Goal: Information Seeking & Learning: Learn about a topic

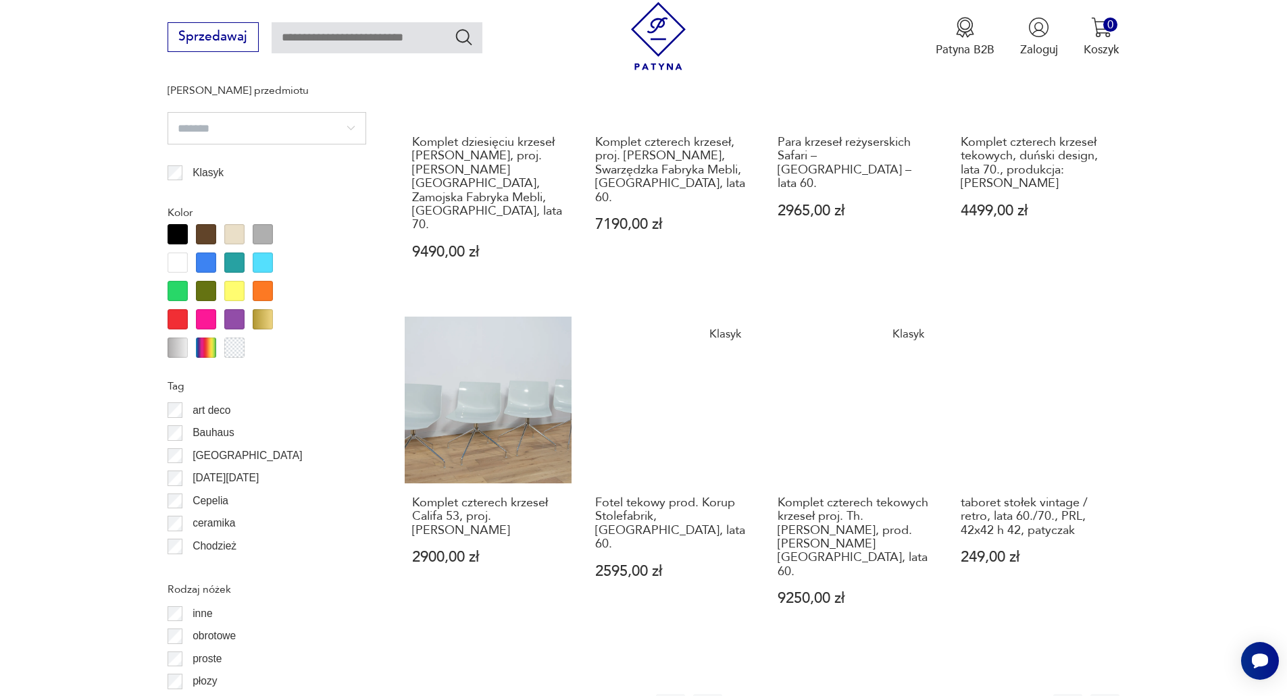
scroll to position [1463, 0]
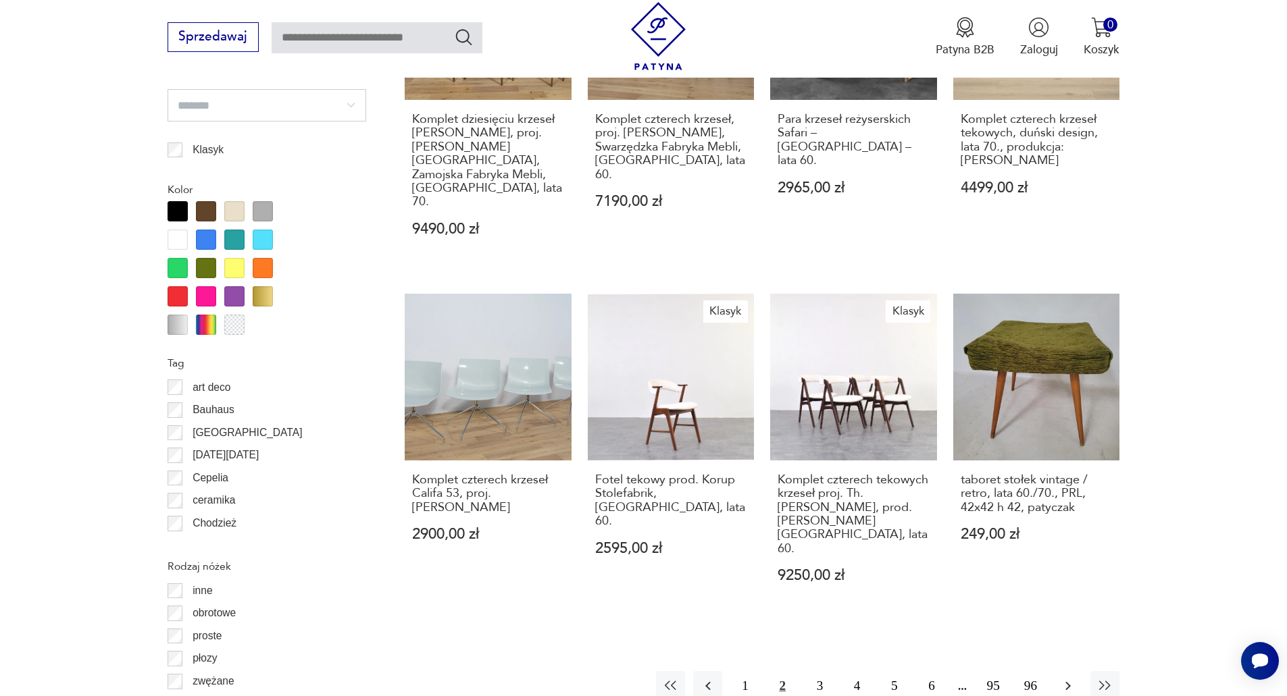
click at [1075, 678] on icon "button" at bounding box center [1068, 686] width 16 height 16
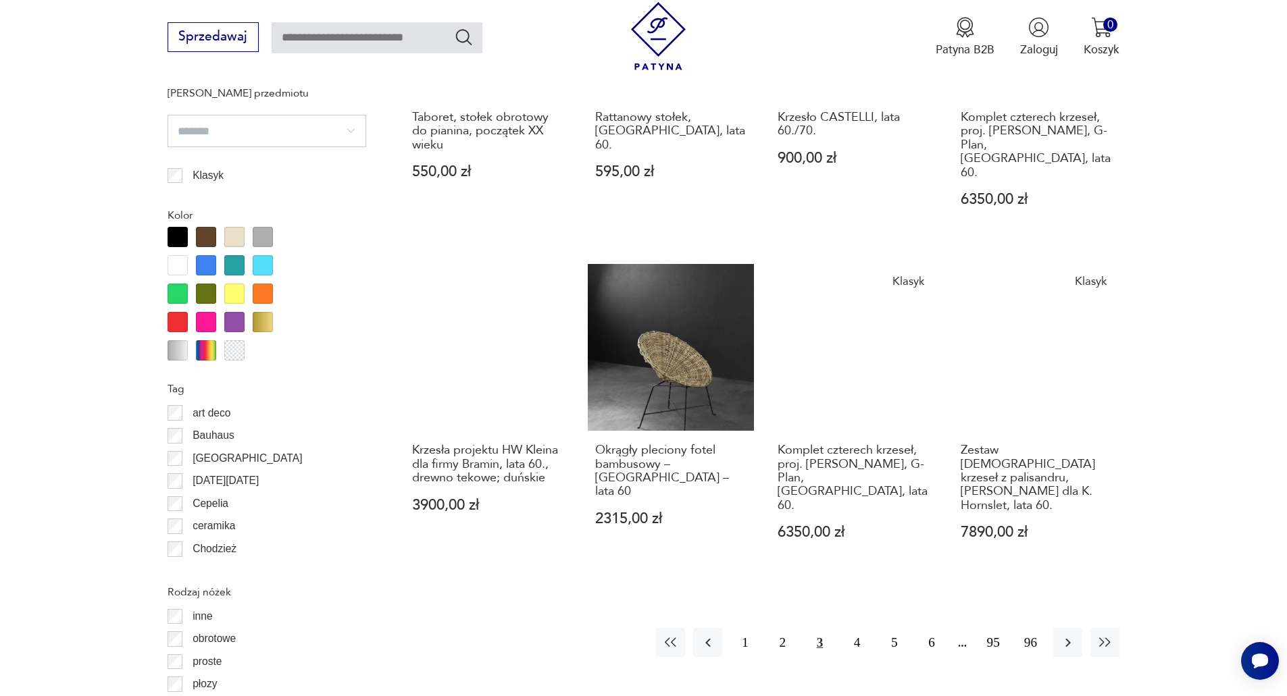
scroll to position [1531, 0]
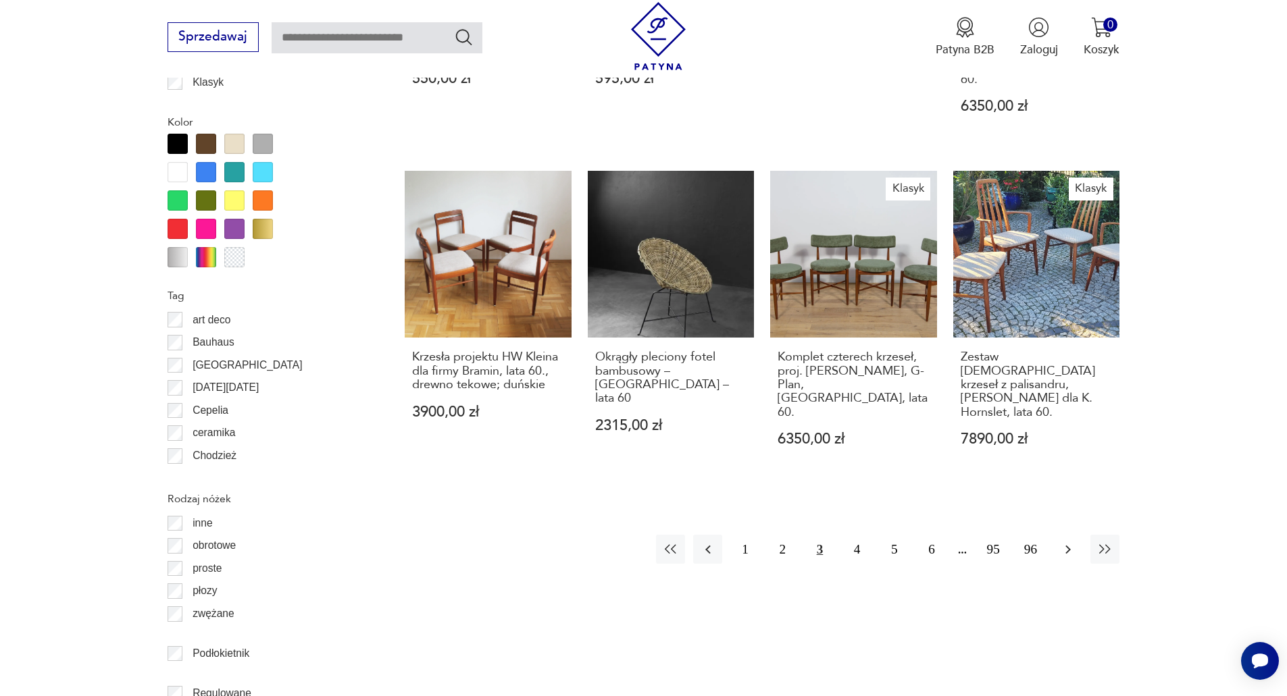
click at [1061, 542] on icon "button" at bounding box center [1068, 550] width 16 height 16
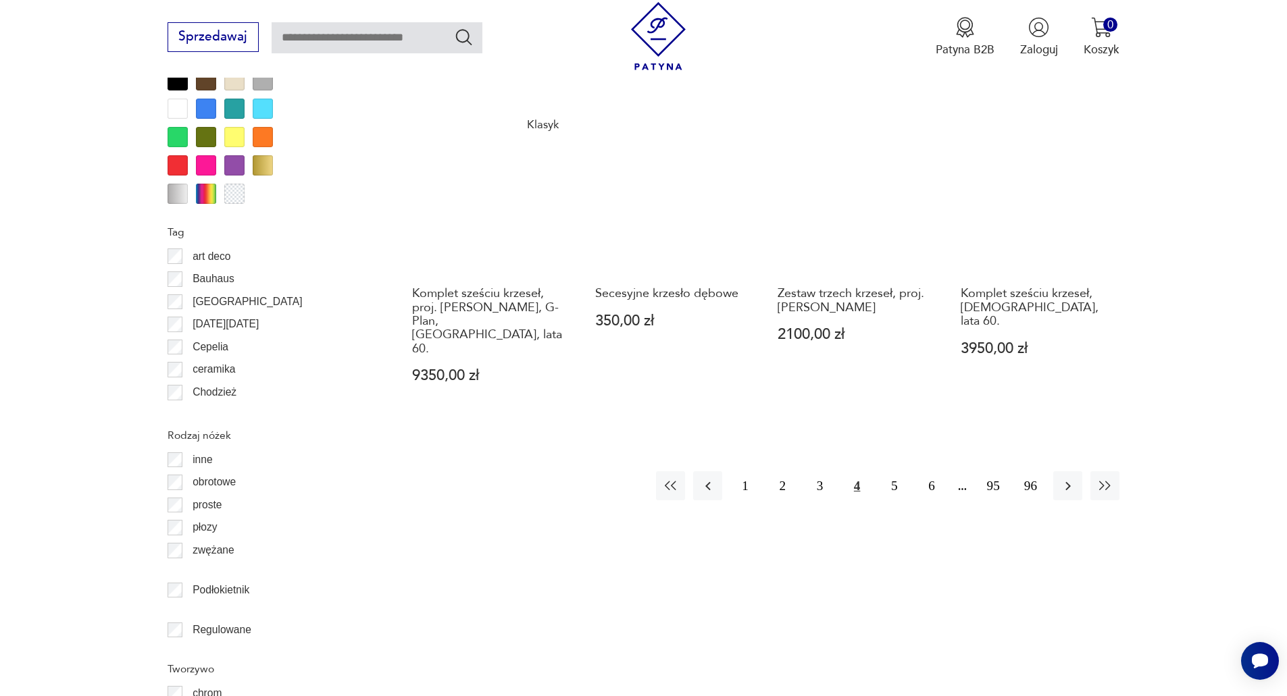
scroll to position [1598, 0]
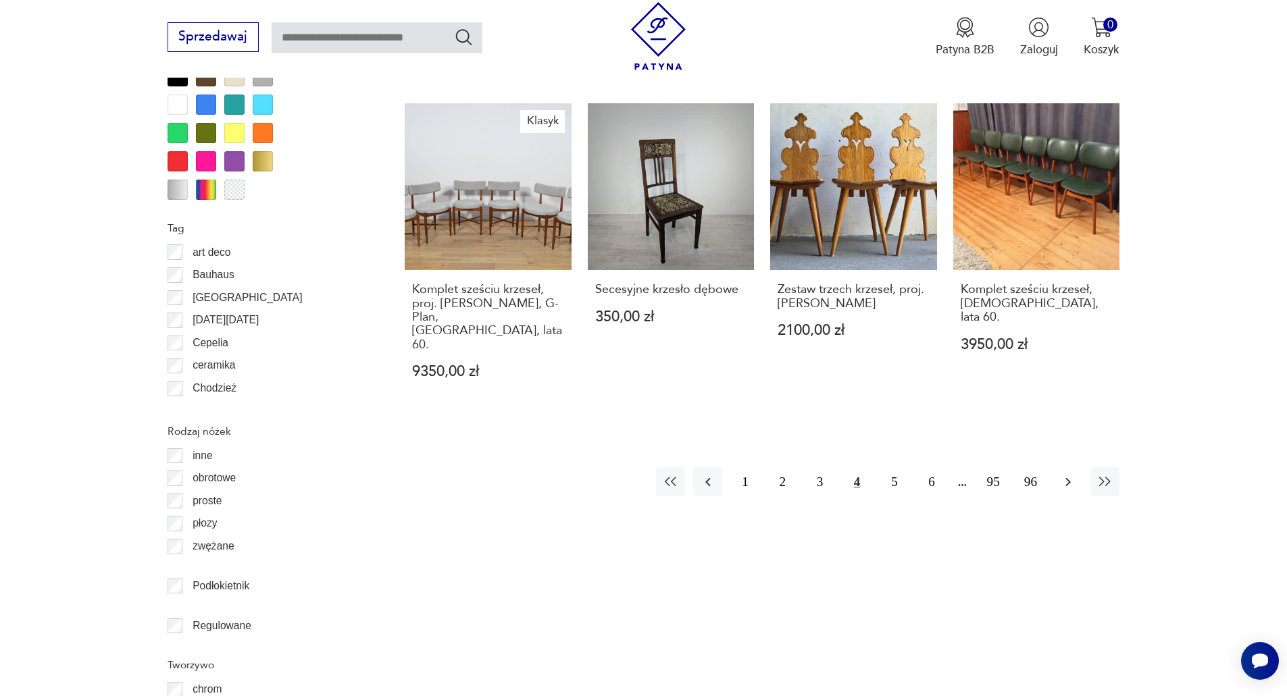
click at [1063, 474] on icon "button" at bounding box center [1068, 482] width 16 height 16
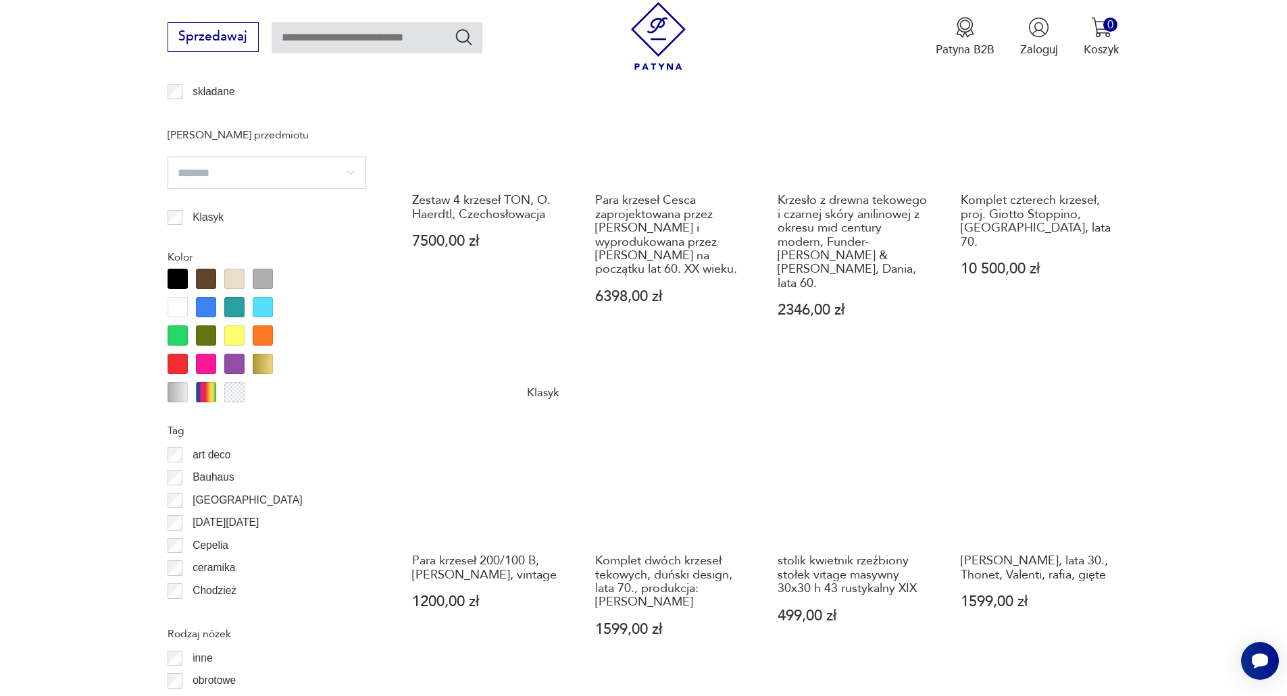
scroll to position [1666, 0]
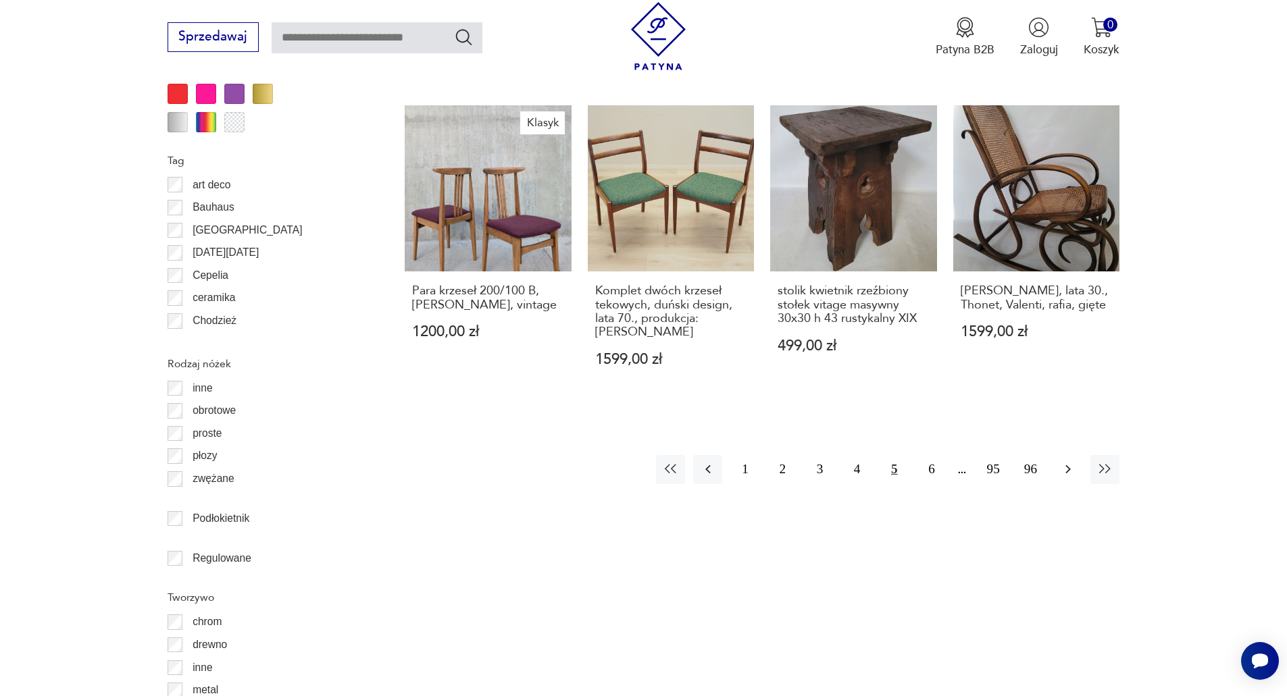
click at [1067, 455] on button "button" at bounding box center [1067, 469] width 29 height 29
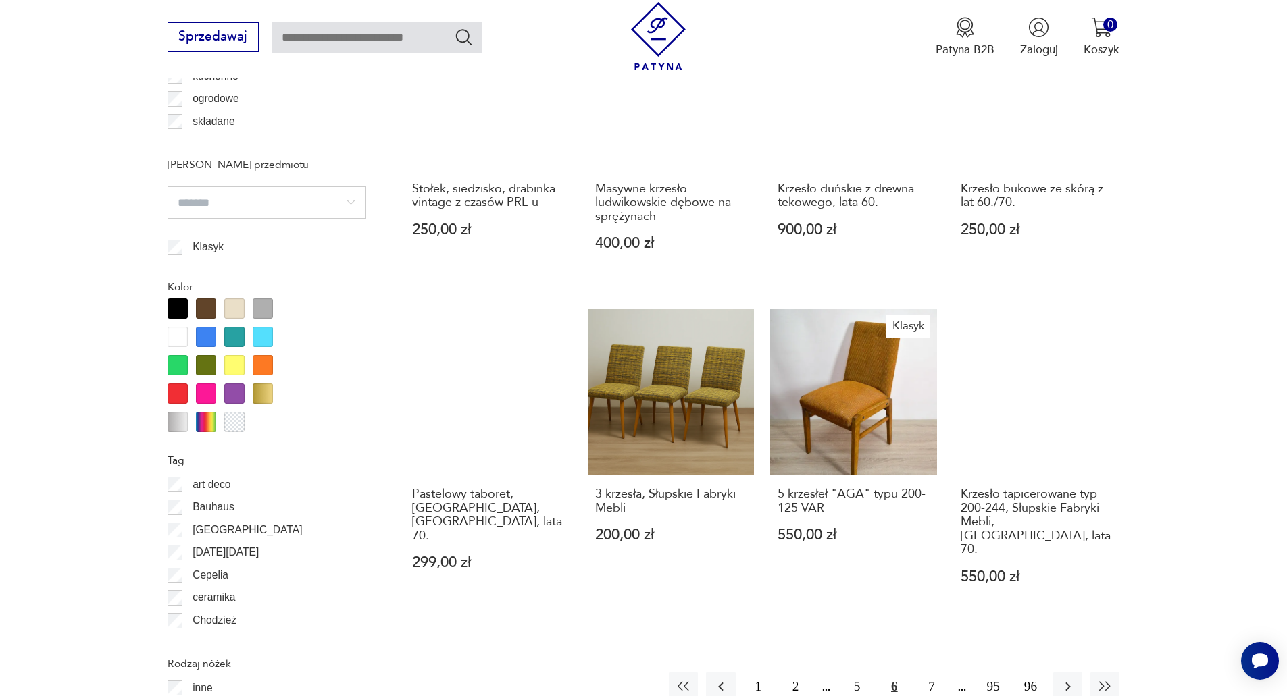
scroll to position [1396, 0]
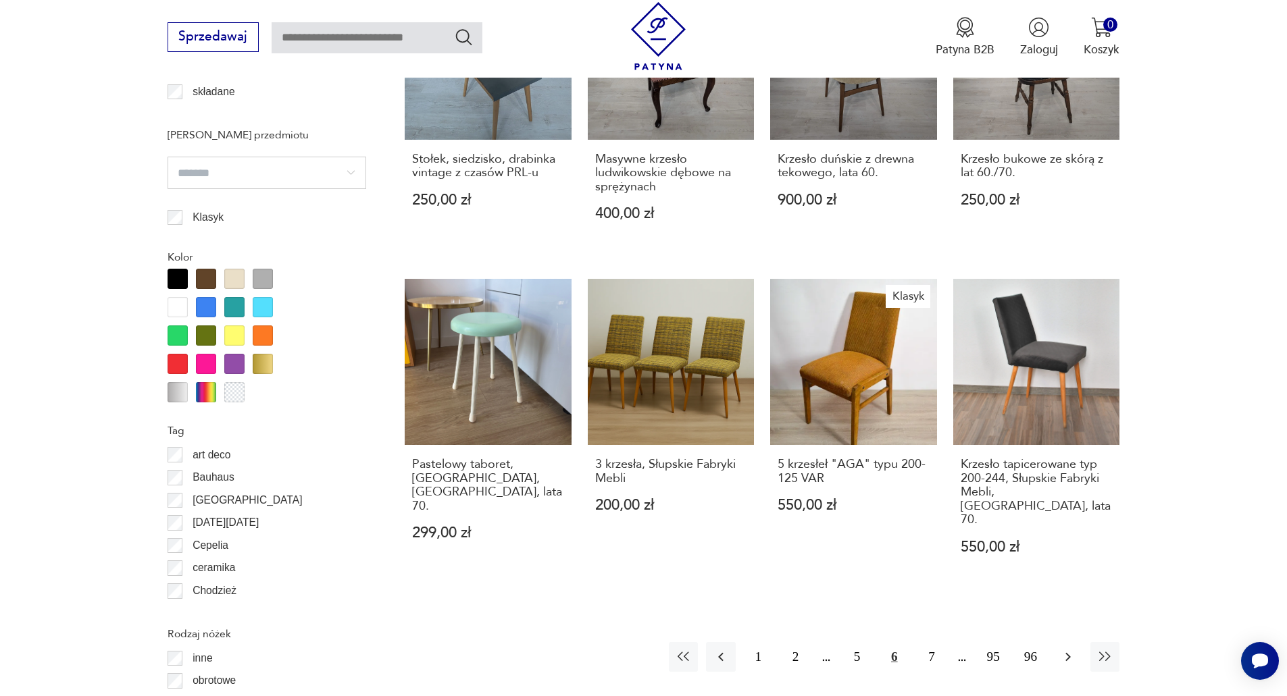
click at [1065, 649] on icon "button" at bounding box center [1068, 657] width 16 height 16
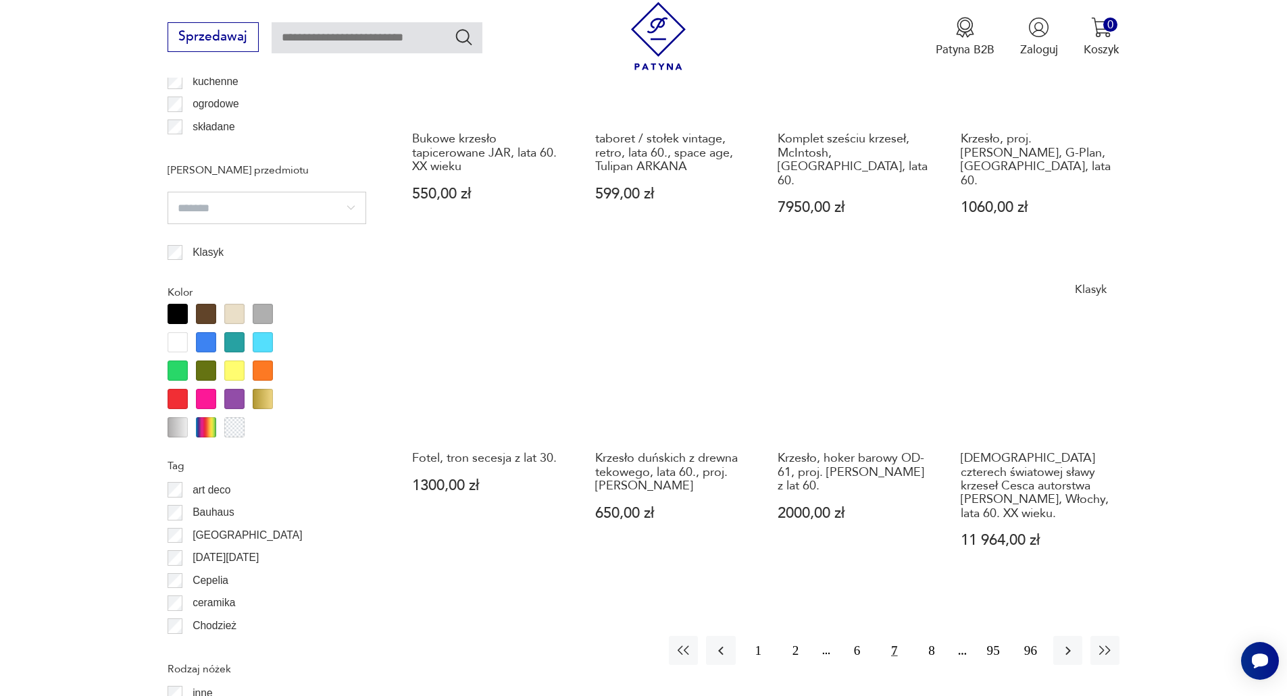
scroll to position [1531, 0]
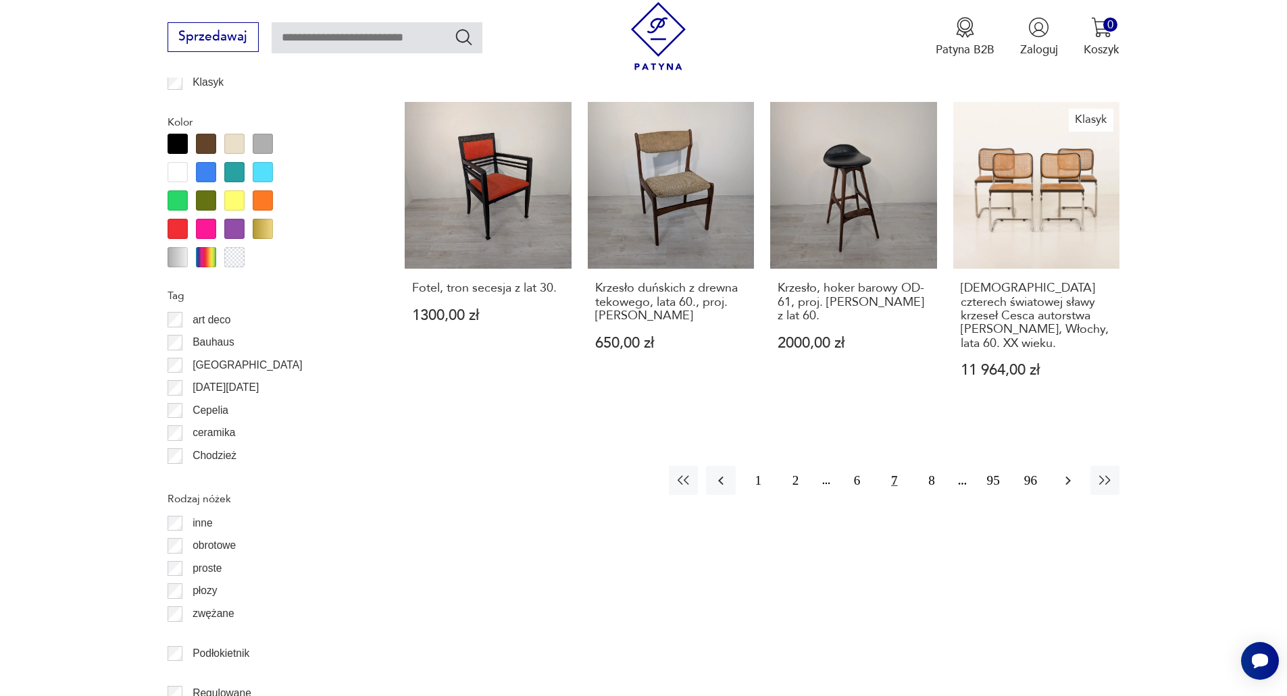
click at [1072, 473] on icon "button" at bounding box center [1068, 481] width 16 height 16
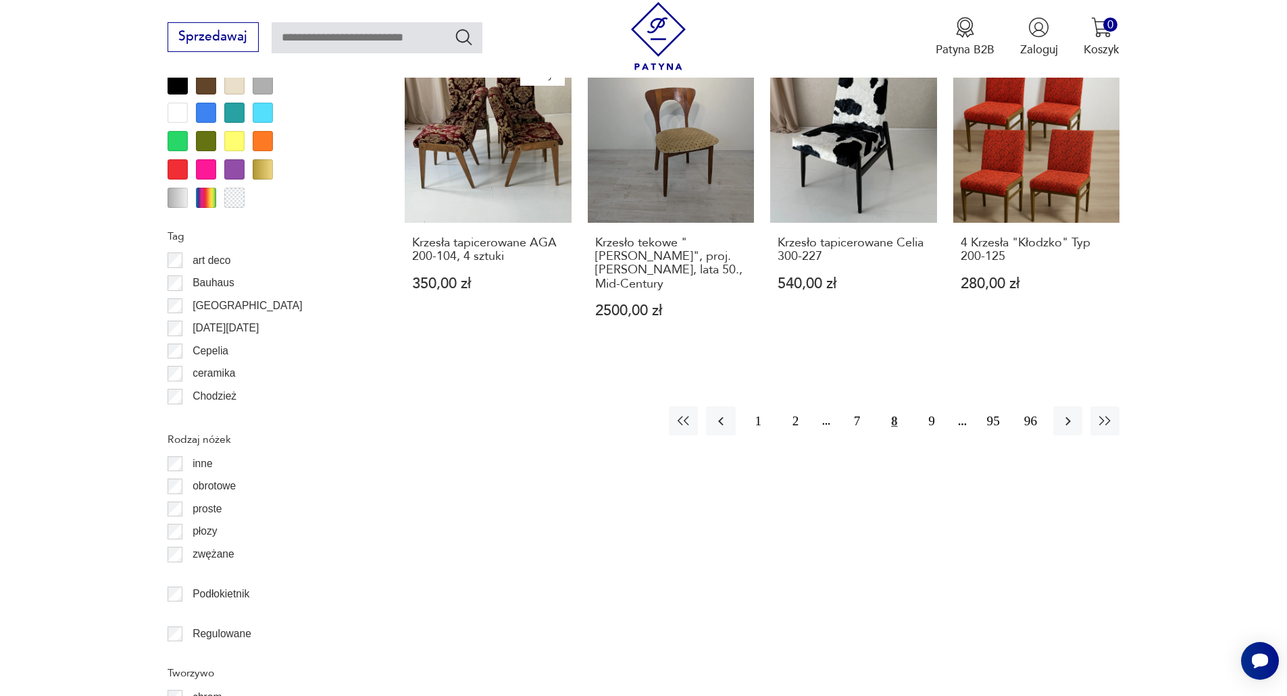
scroll to position [1598, 0]
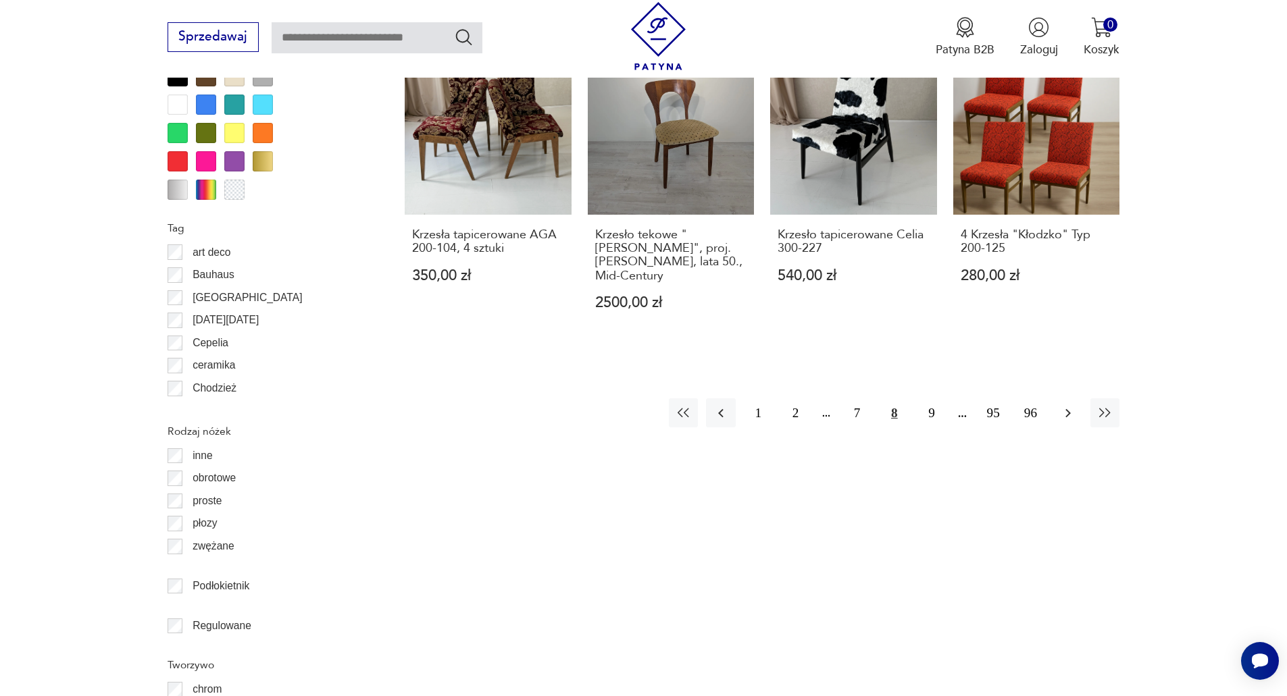
click at [1056, 399] on button "button" at bounding box center [1067, 413] width 29 height 29
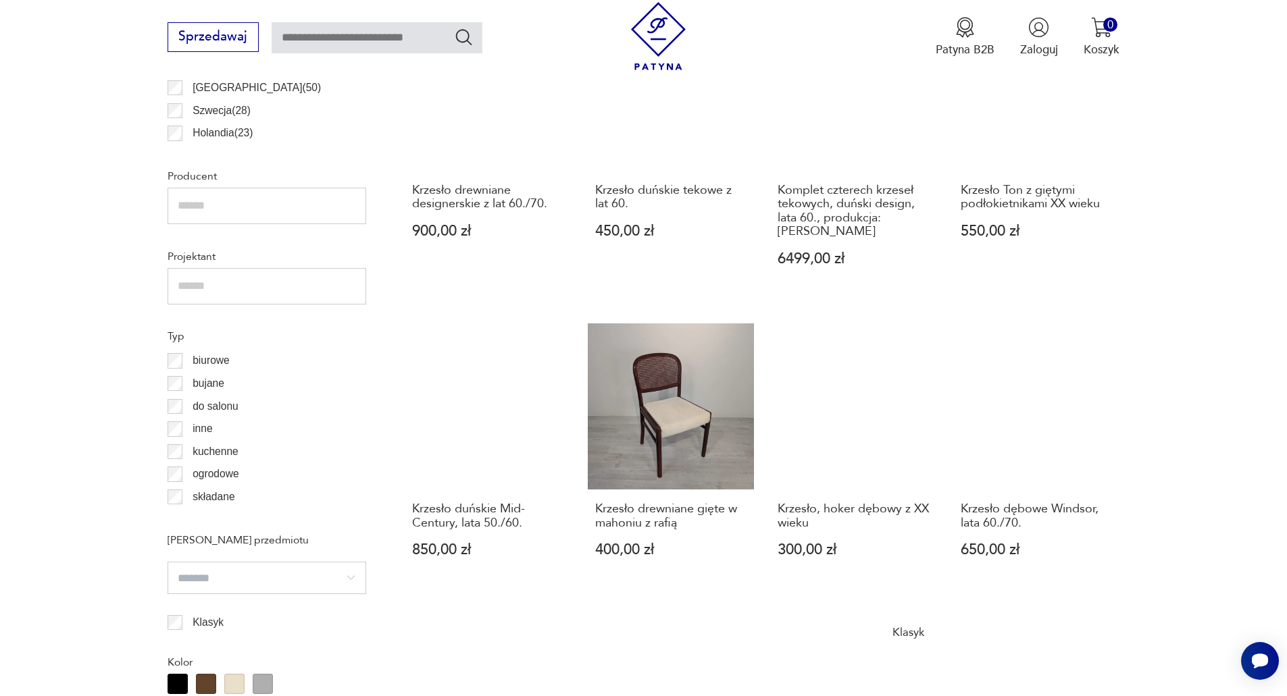
scroll to position [1328, 0]
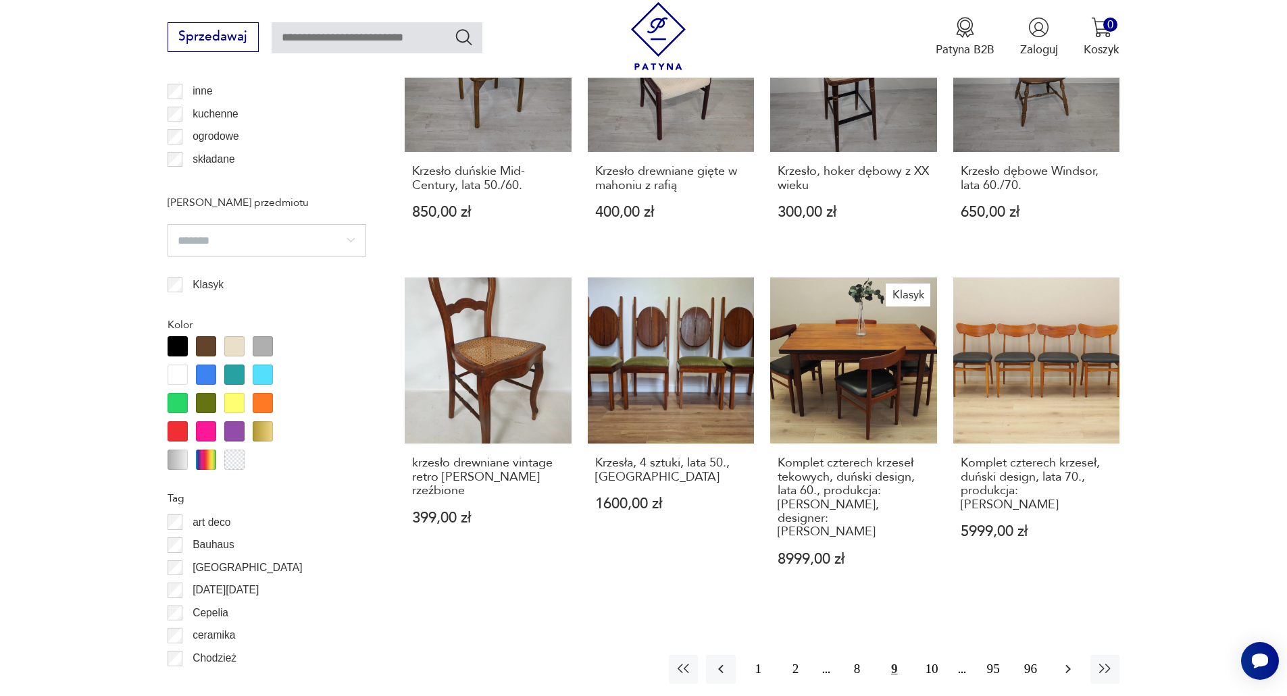
click at [1067, 661] on icon "button" at bounding box center [1068, 669] width 16 height 16
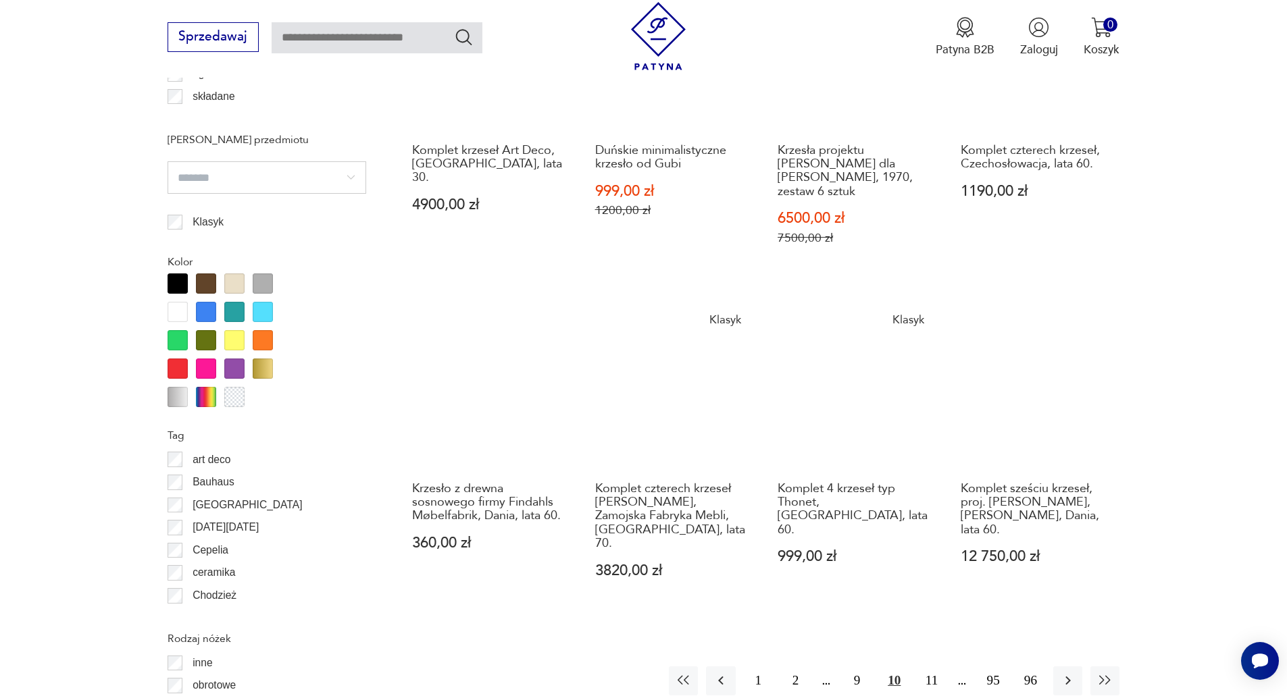
scroll to position [1396, 0]
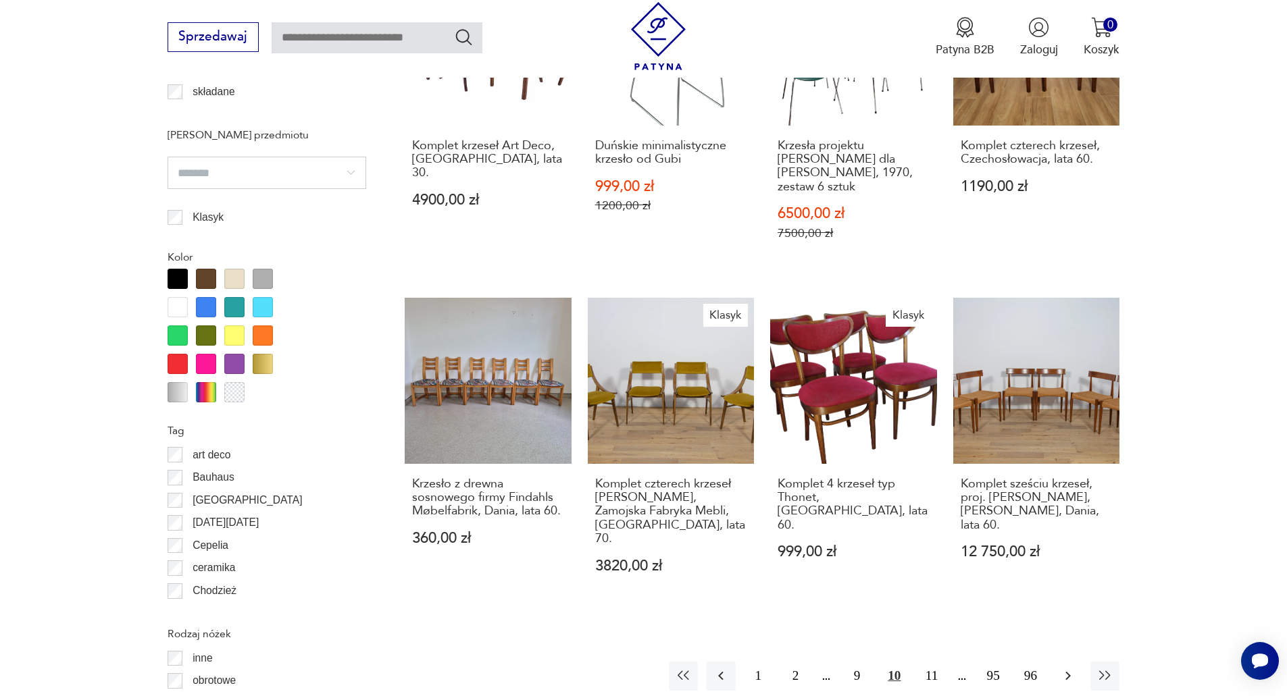
click at [1061, 668] on icon "button" at bounding box center [1068, 676] width 16 height 16
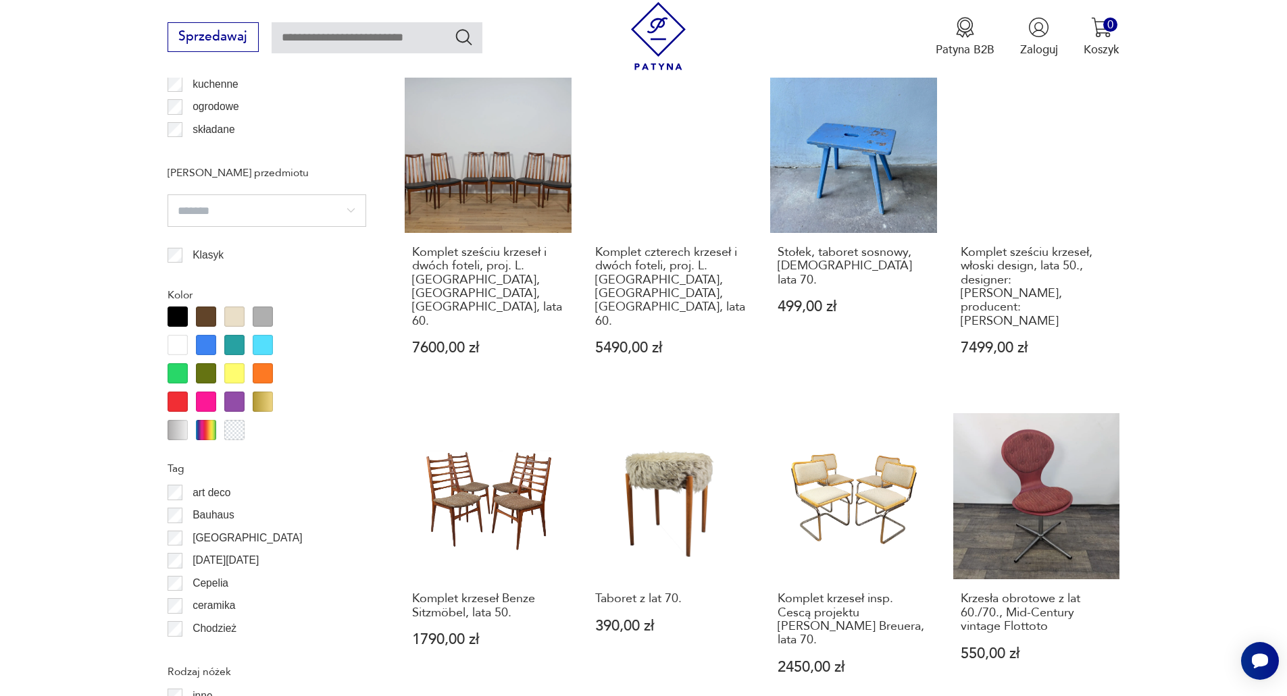
scroll to position [1531, 0]
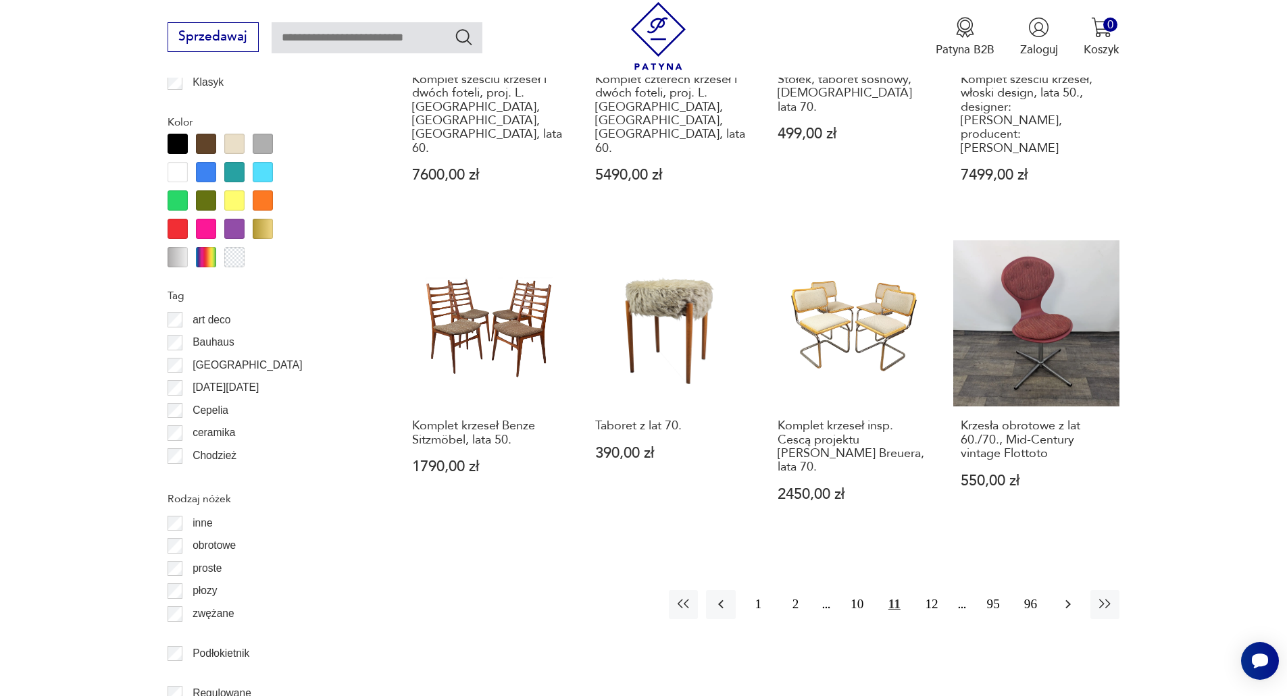
click at [1065, 596] on icon "button" at bounding box center [1068, 604] width 16 height 16
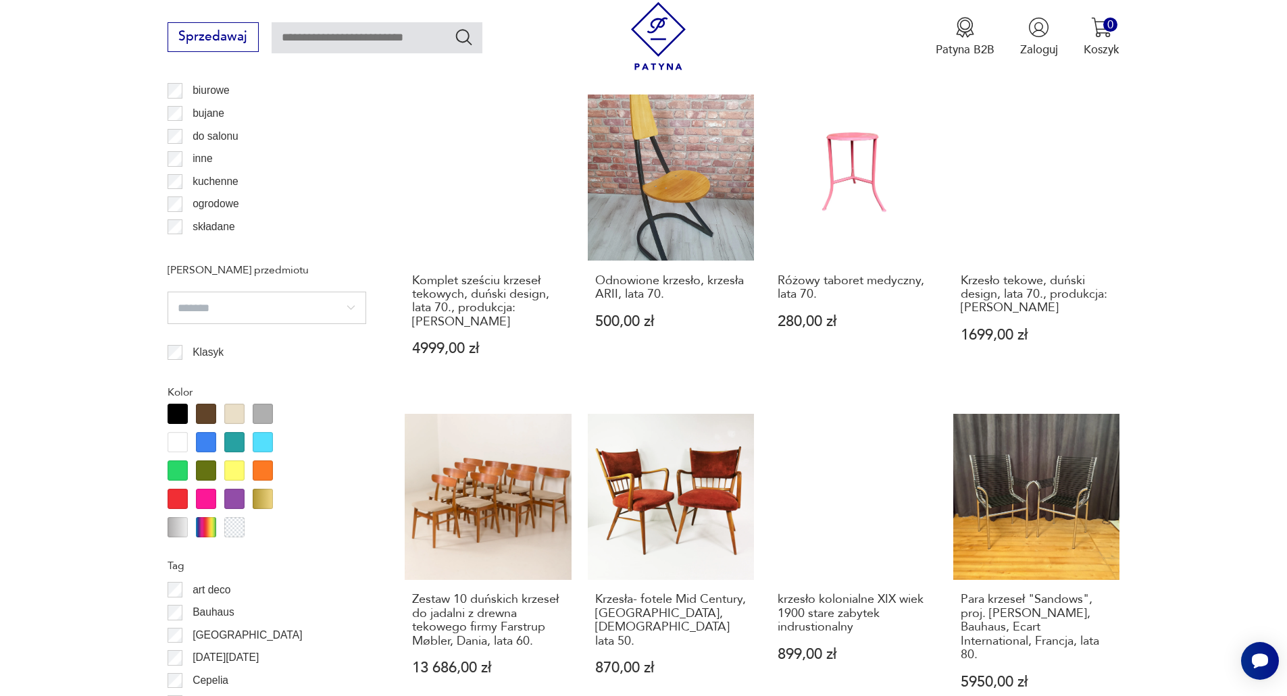
scroll to position [1463, 0]
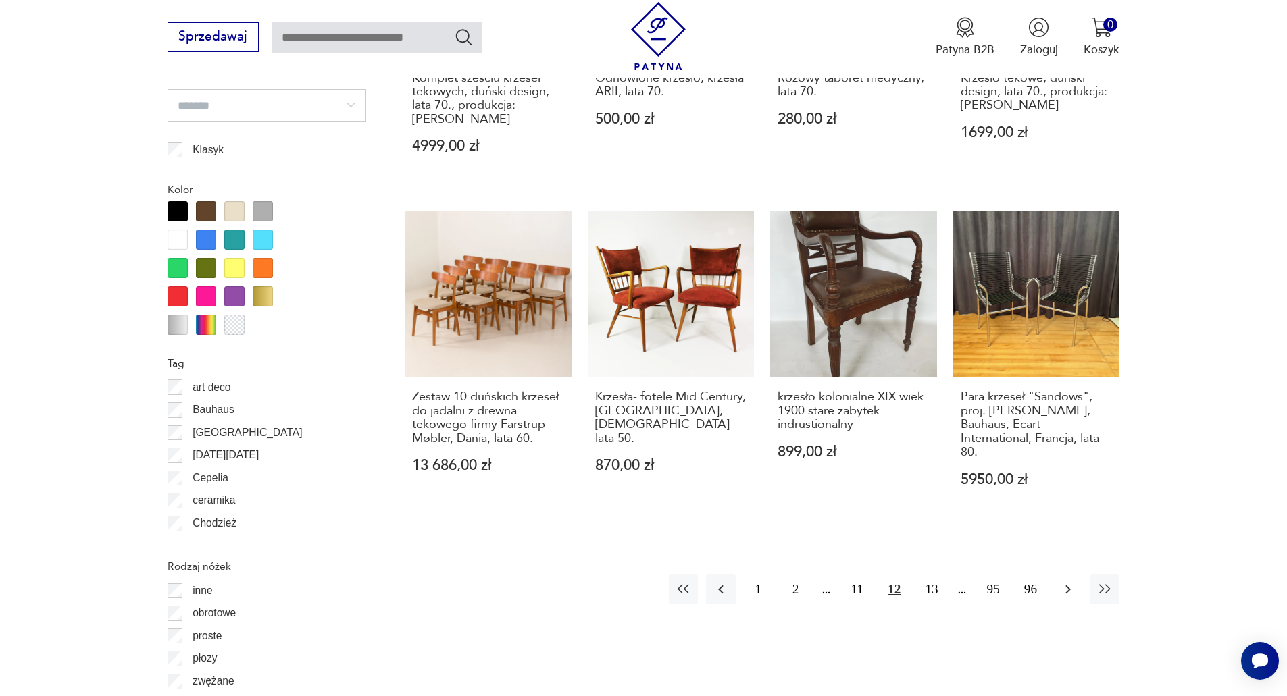
click at [1056, 575] on button "button" at bounding box center [1067, 589] width 29 height 29
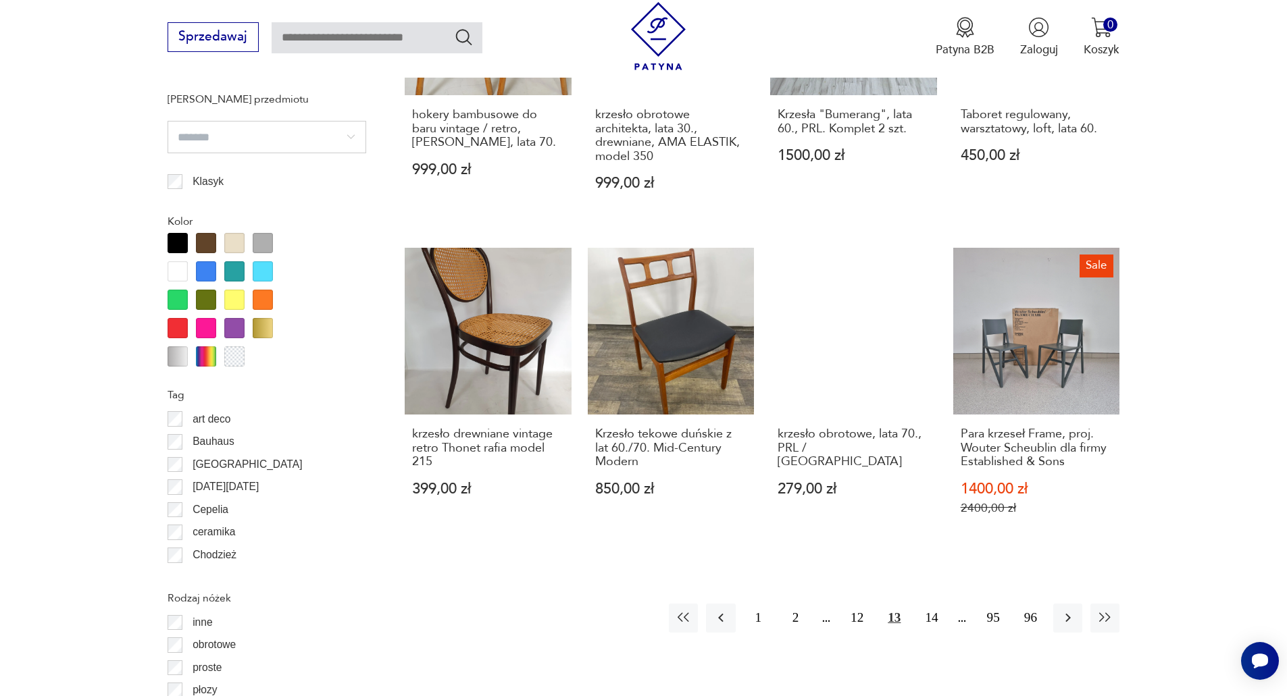
scroll to position [1666, 0]
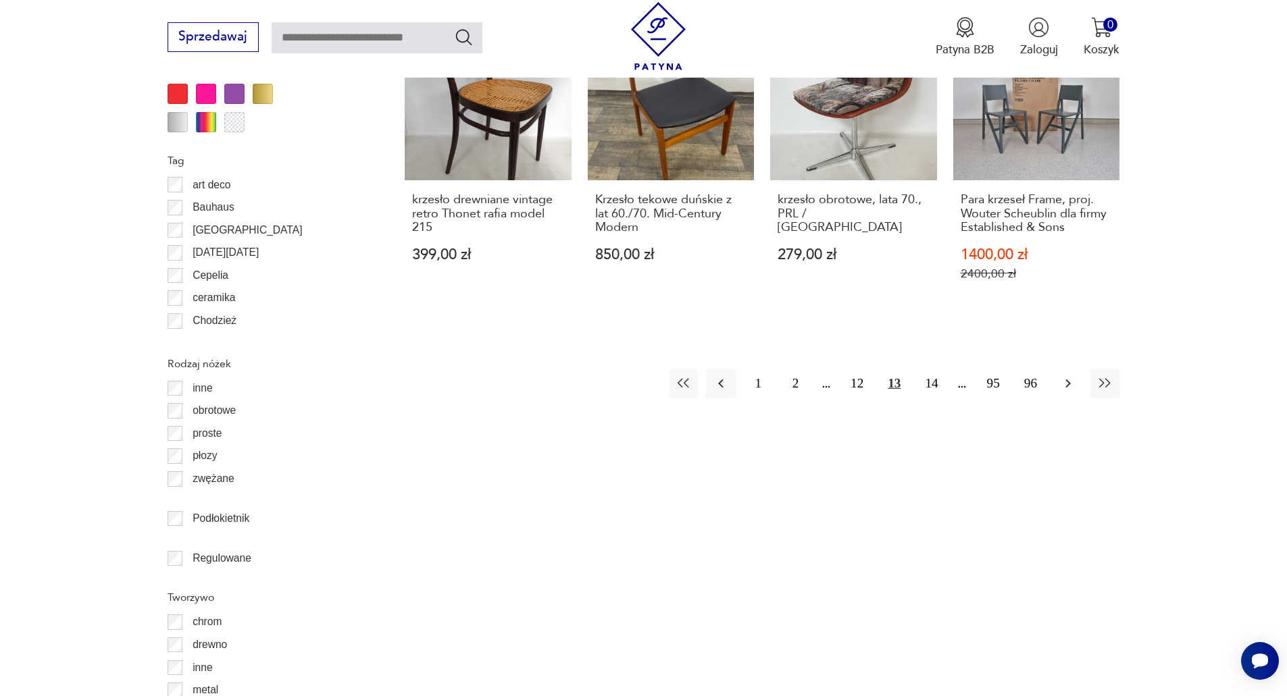
click at [1069, 380] on icon "button" at bounding box center [1068, 384] width 16 height 16
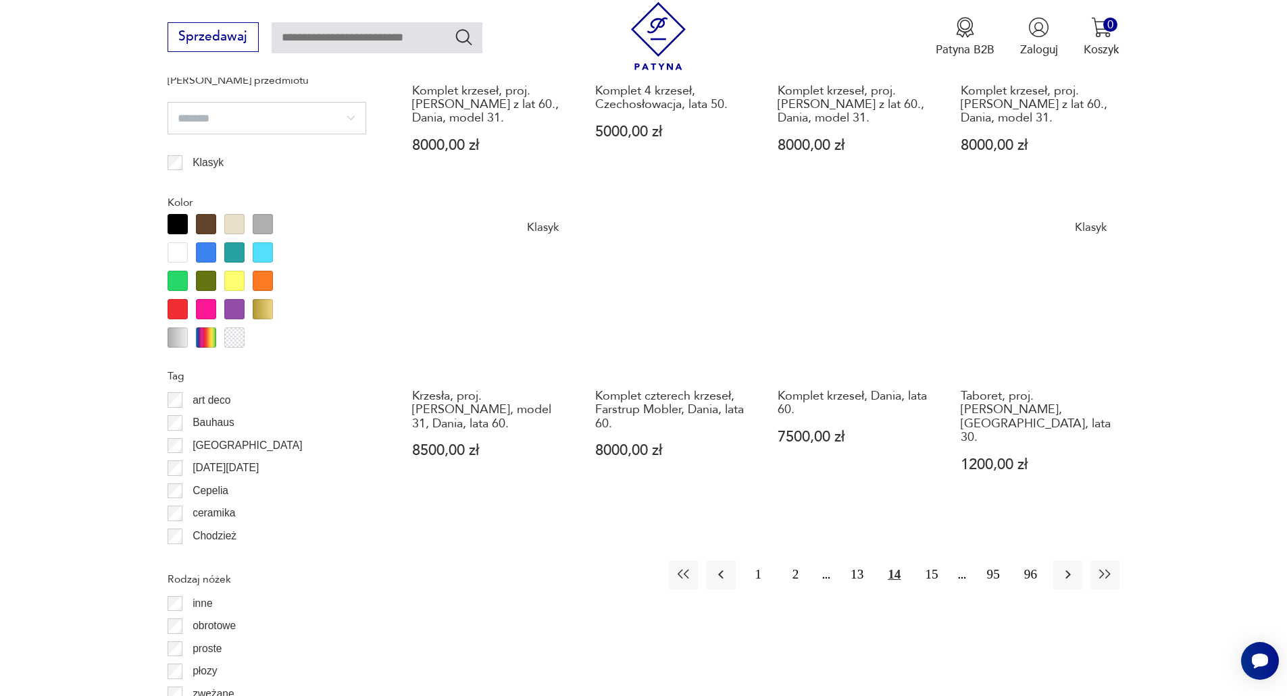
scroll to position [1598, 0]
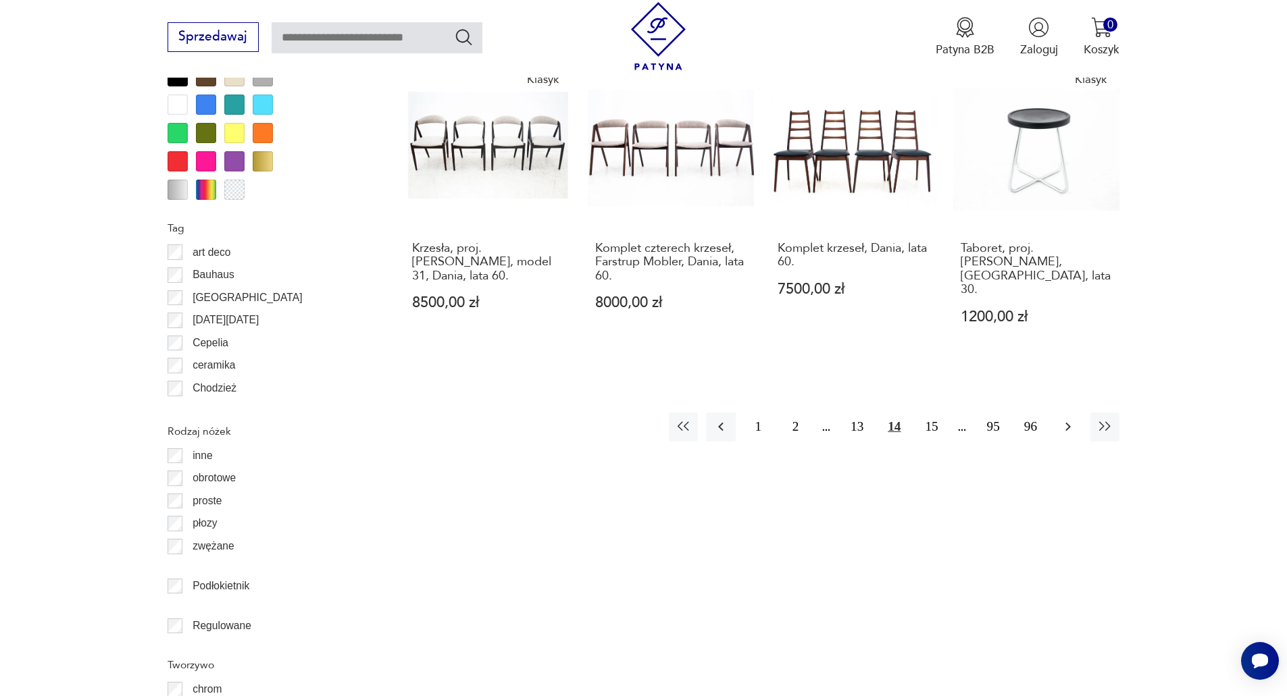
click at [1064, 419] on icon "button" at bounding box center [1068, 427] width 16 height 16
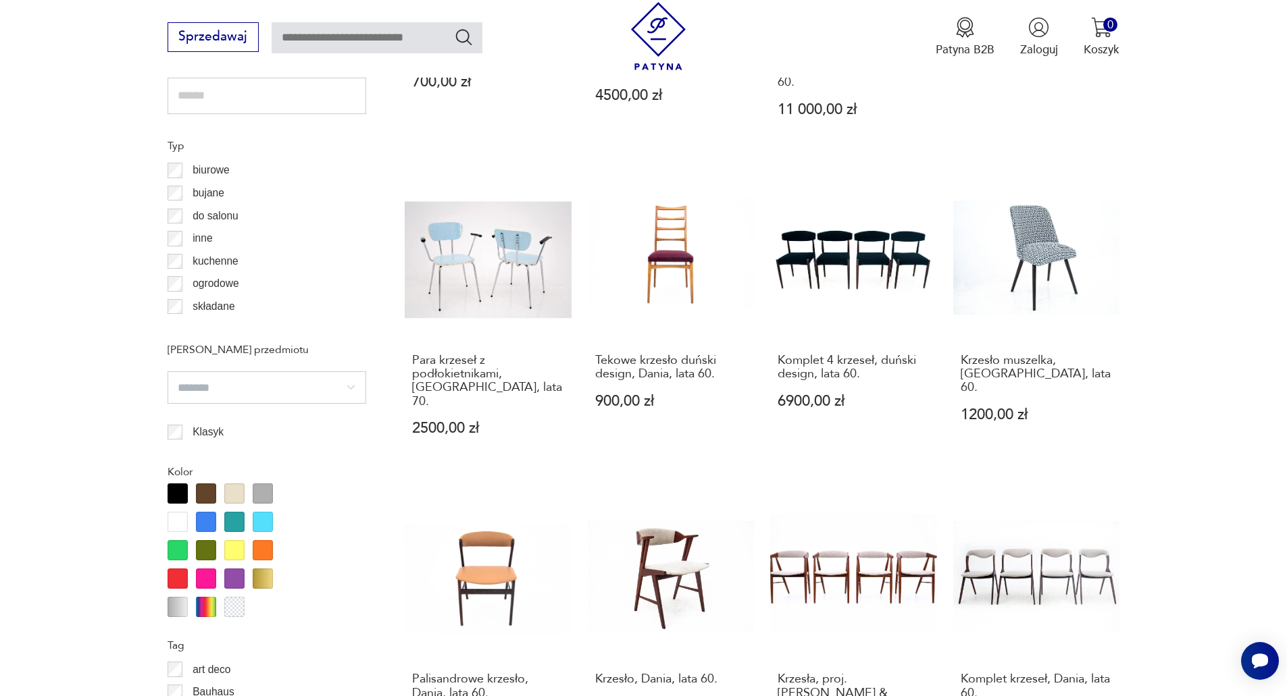
scroll to position [1463, 0]
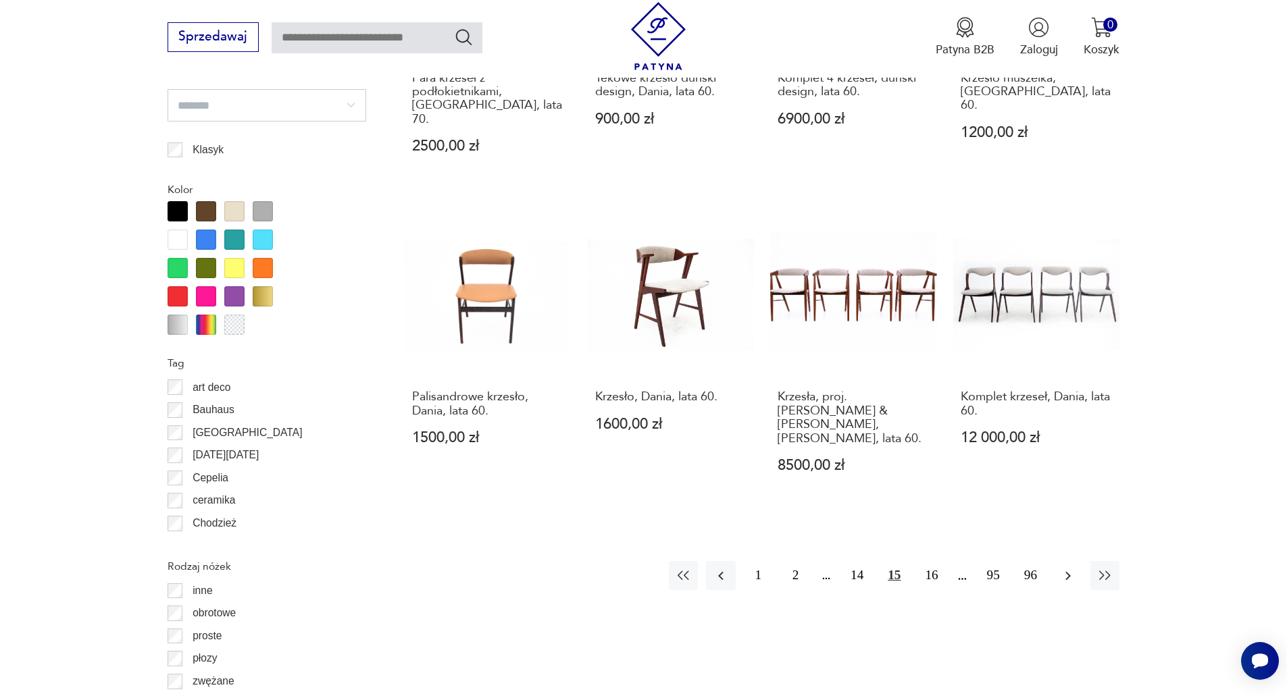
click at [1058, 561] on button "button" at bounding box center [1067, 575] width 29 height 29
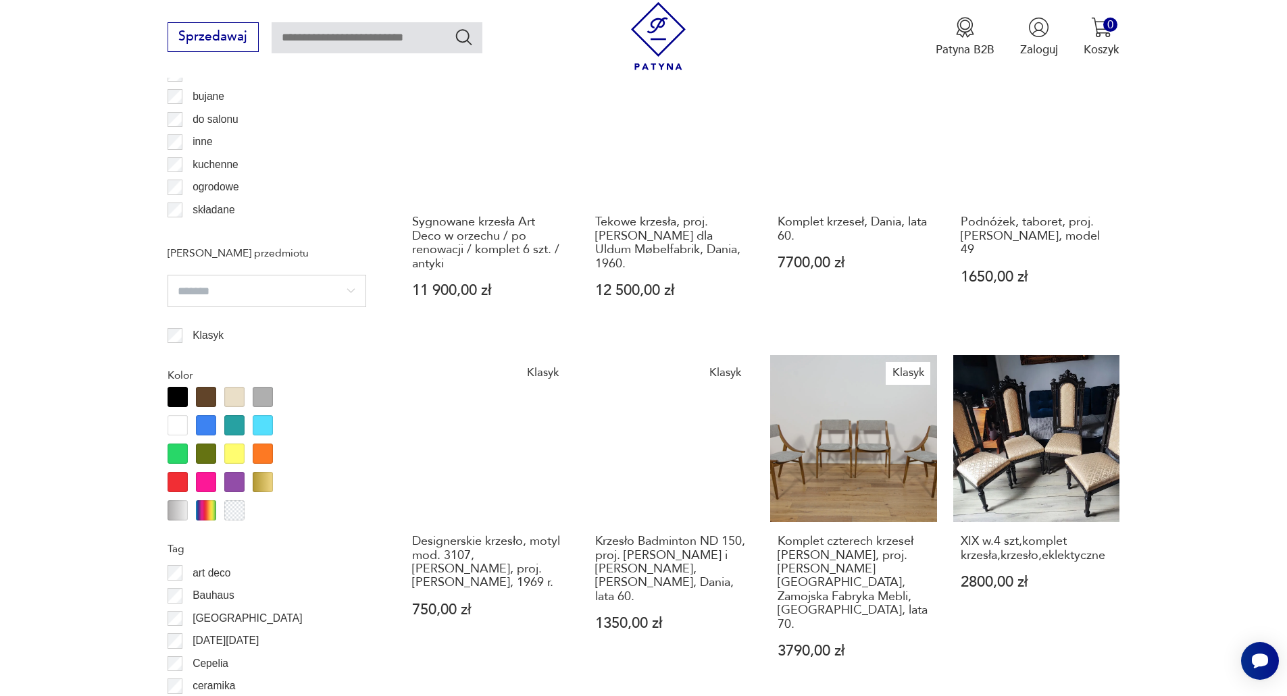
scroll to position [1396, 0]
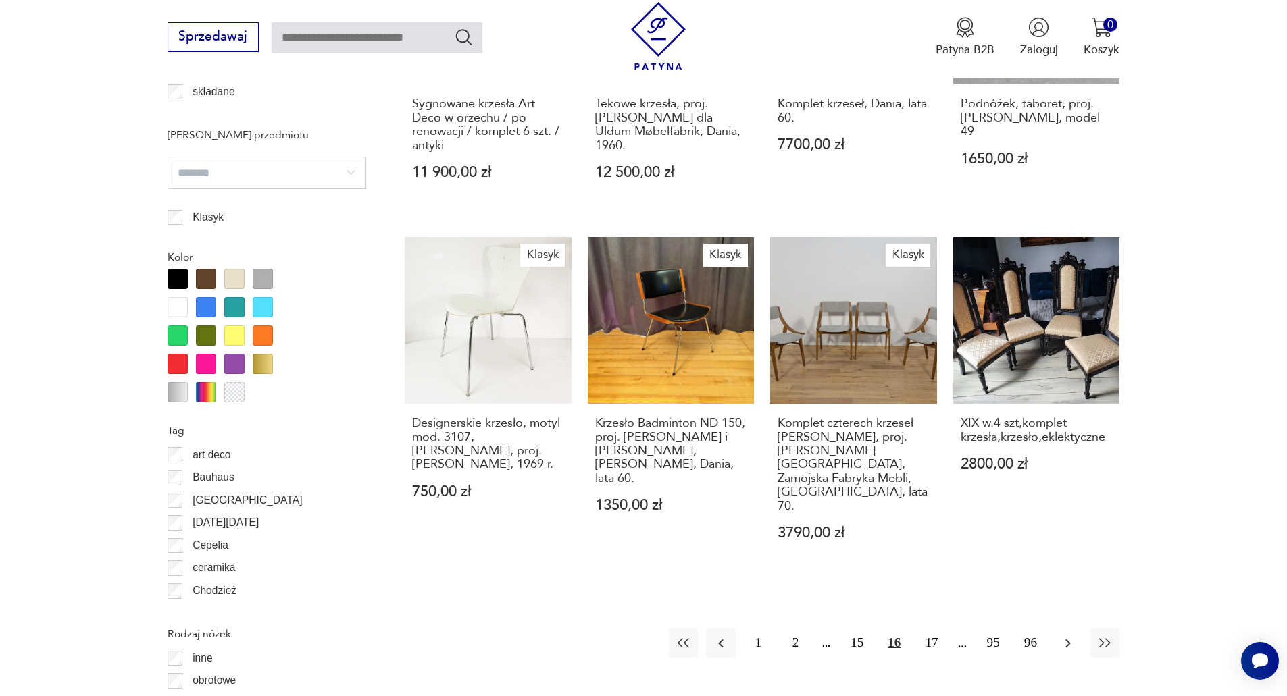
click at [1070, 636] on icon "button" at bounding box center [1068, 644] width 16 height 16
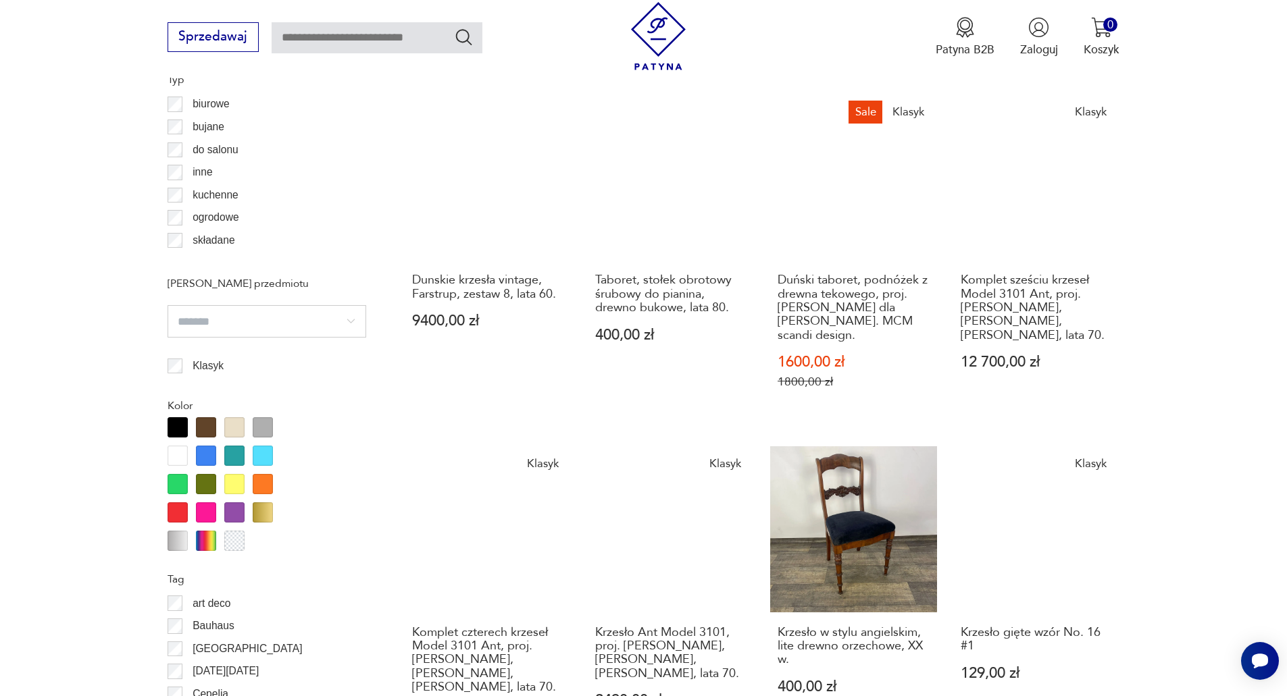
scroll to position [1463, 0]
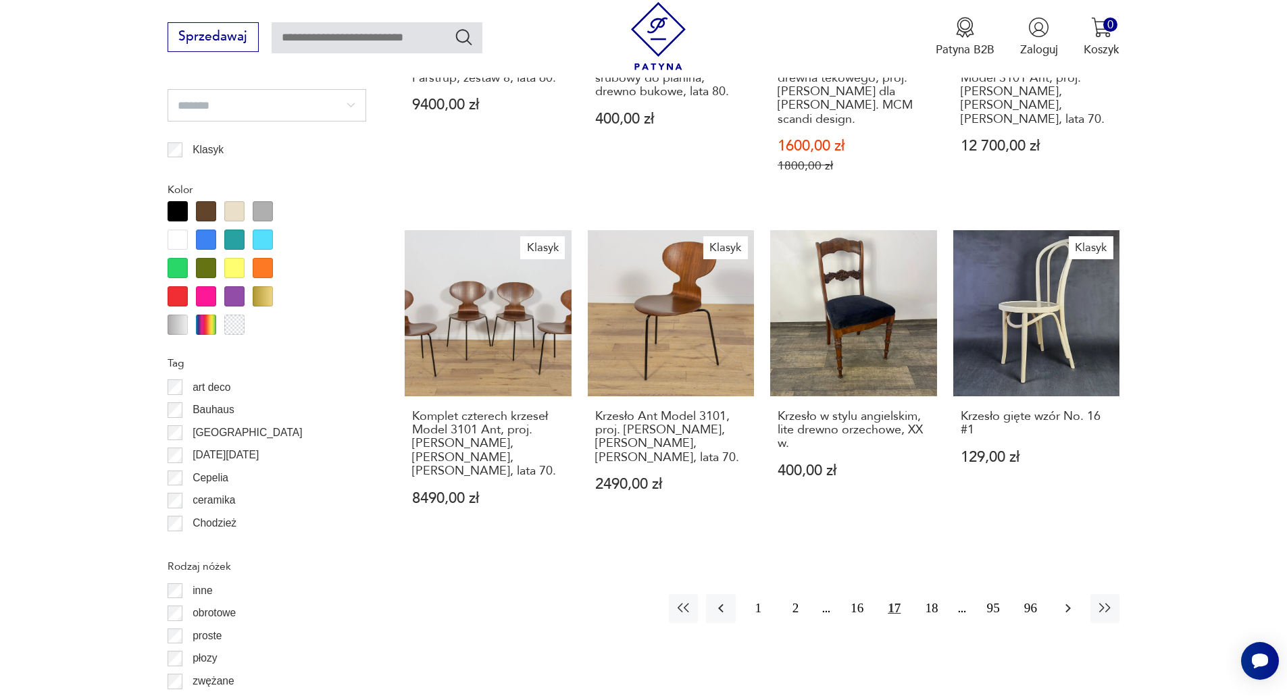
click at [1075, 594] on button "button" at bounding box center [1067, 608] width 29 height 29
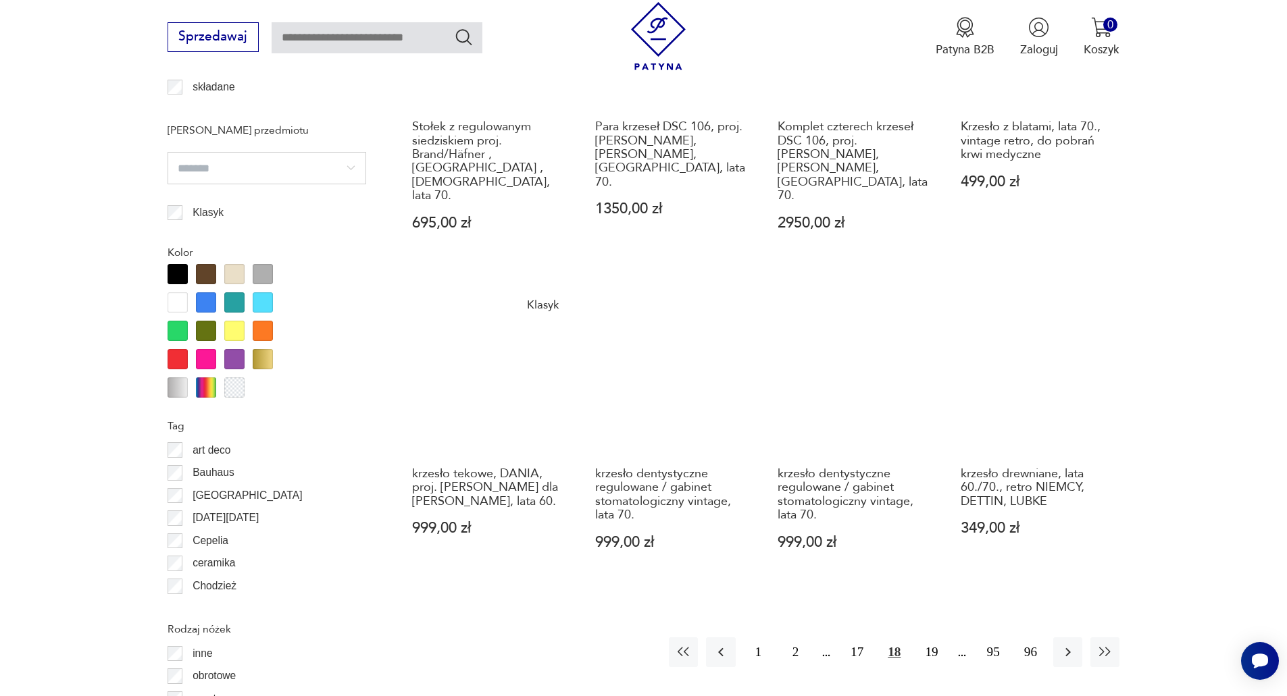
scroll to position [1598, 0]
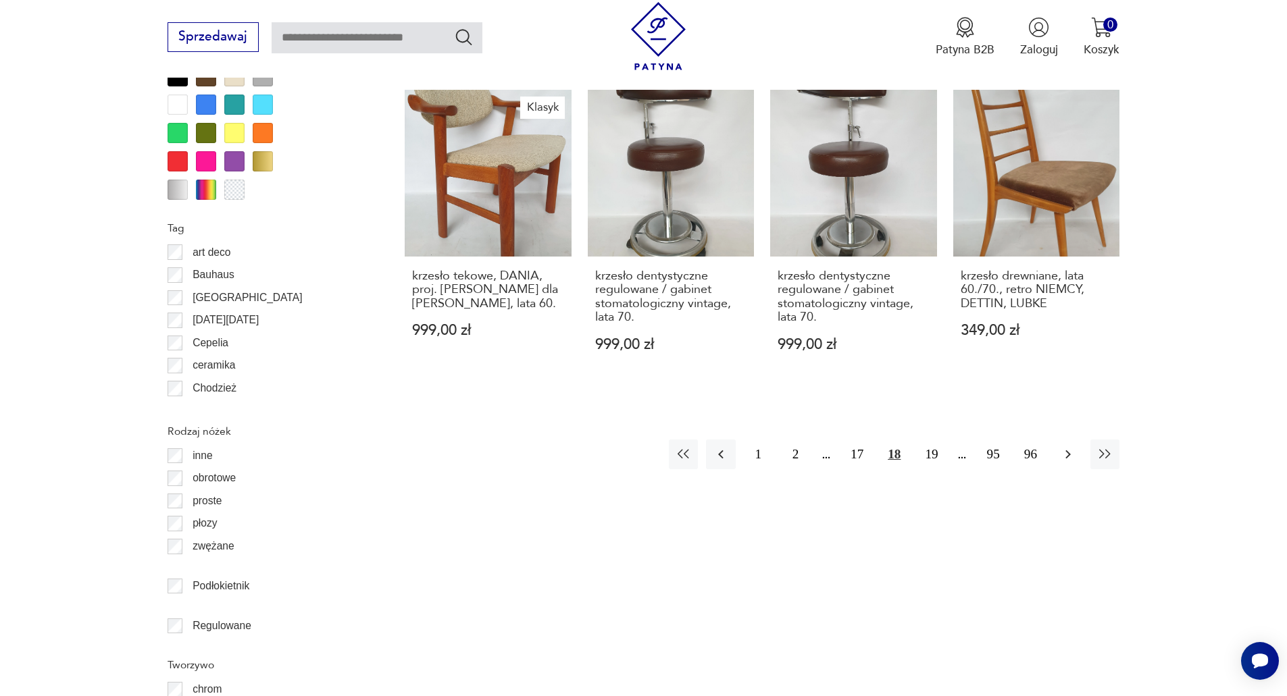
click at [1076, 440] on button "button" at bounding box center [1067, 454] width 29 height 29
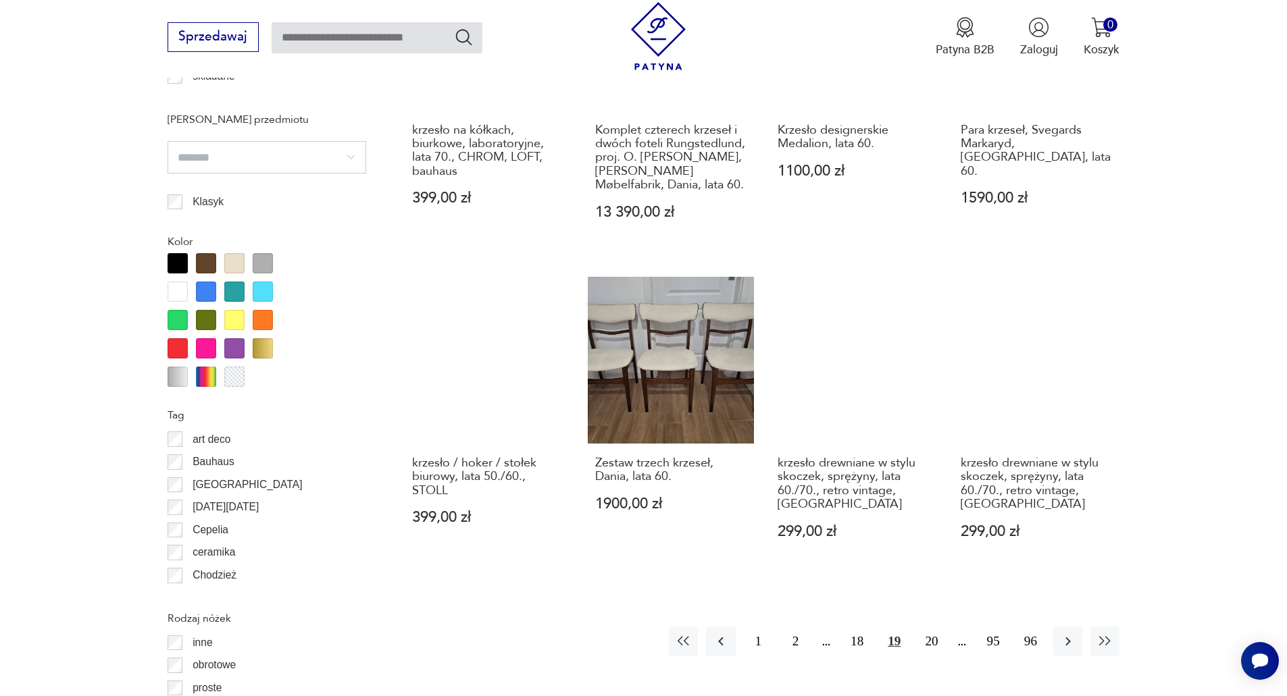
scroll to position [1531, 0]
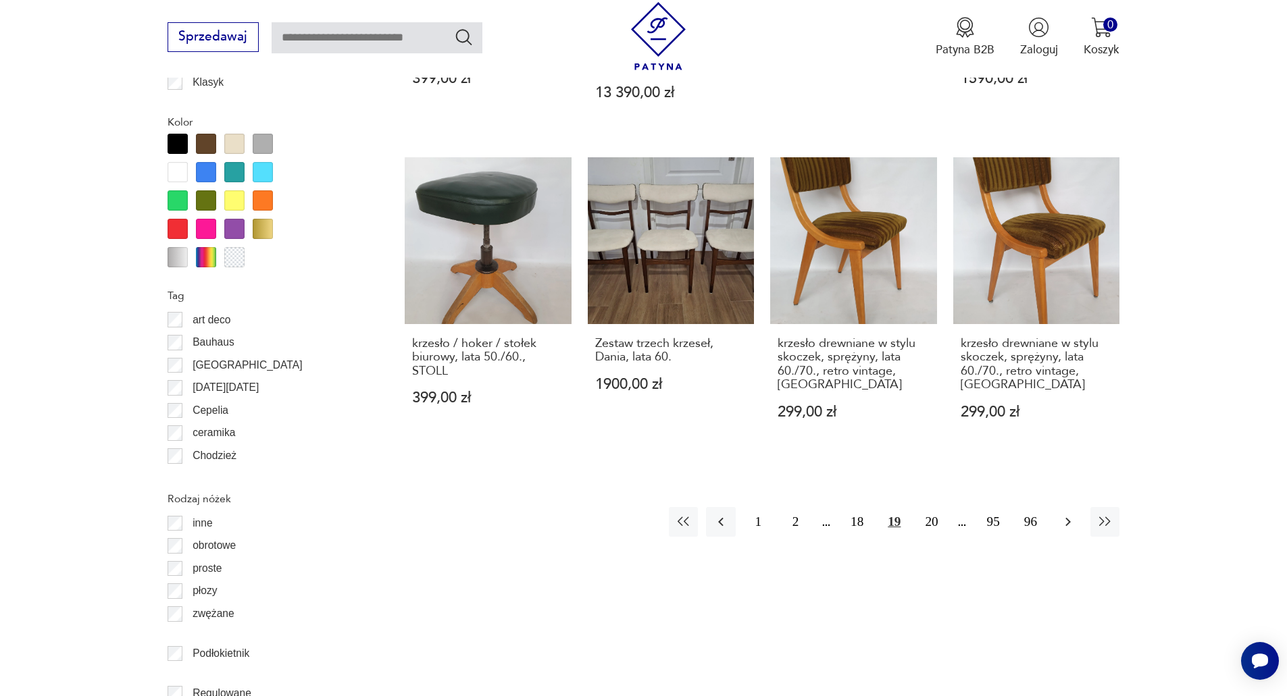
click at [1070, 514] on icon "button" at bounding box center [1068, 522] width 16 height 16
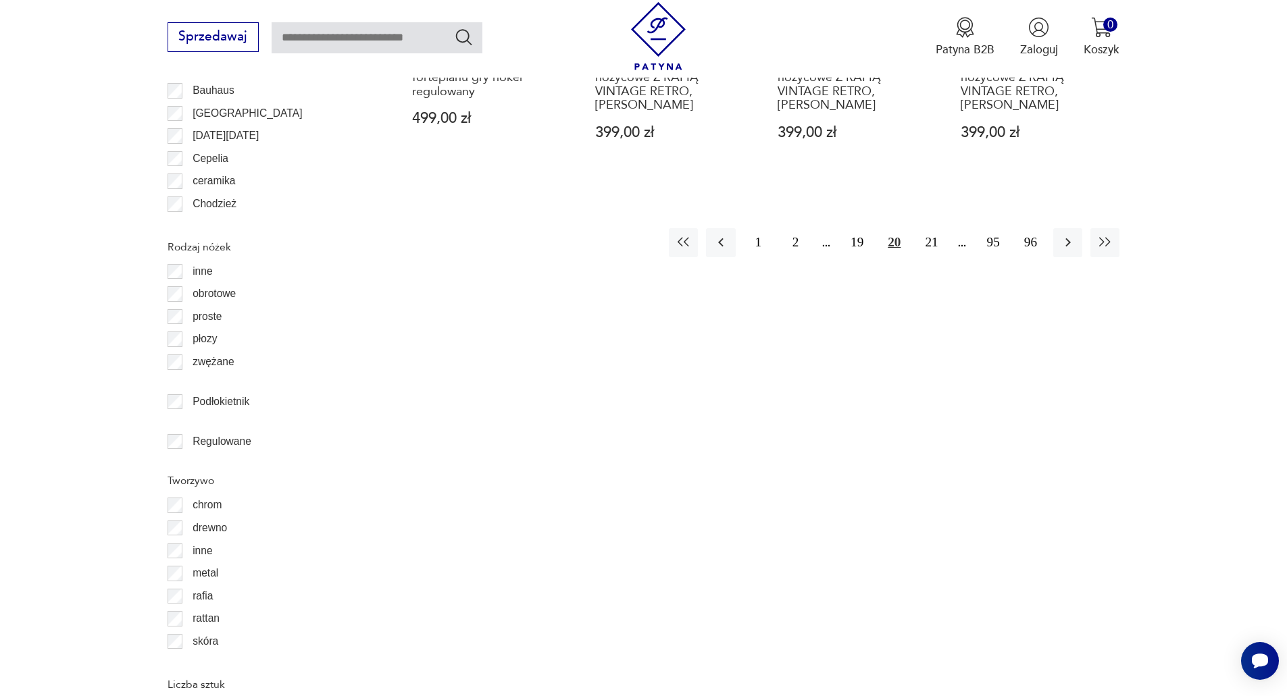
scroll to position [1801, 0]
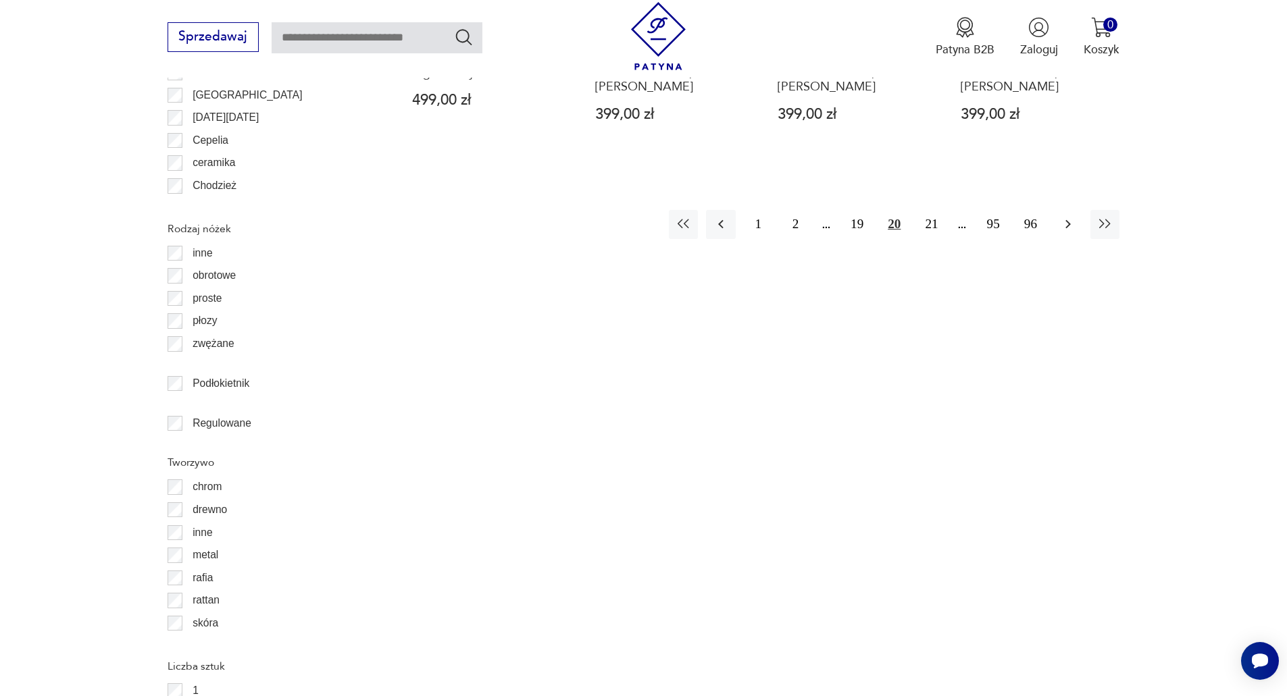
click at [1077, 211] on button "button" at bounding box center [1067, 224] width 29 height 29
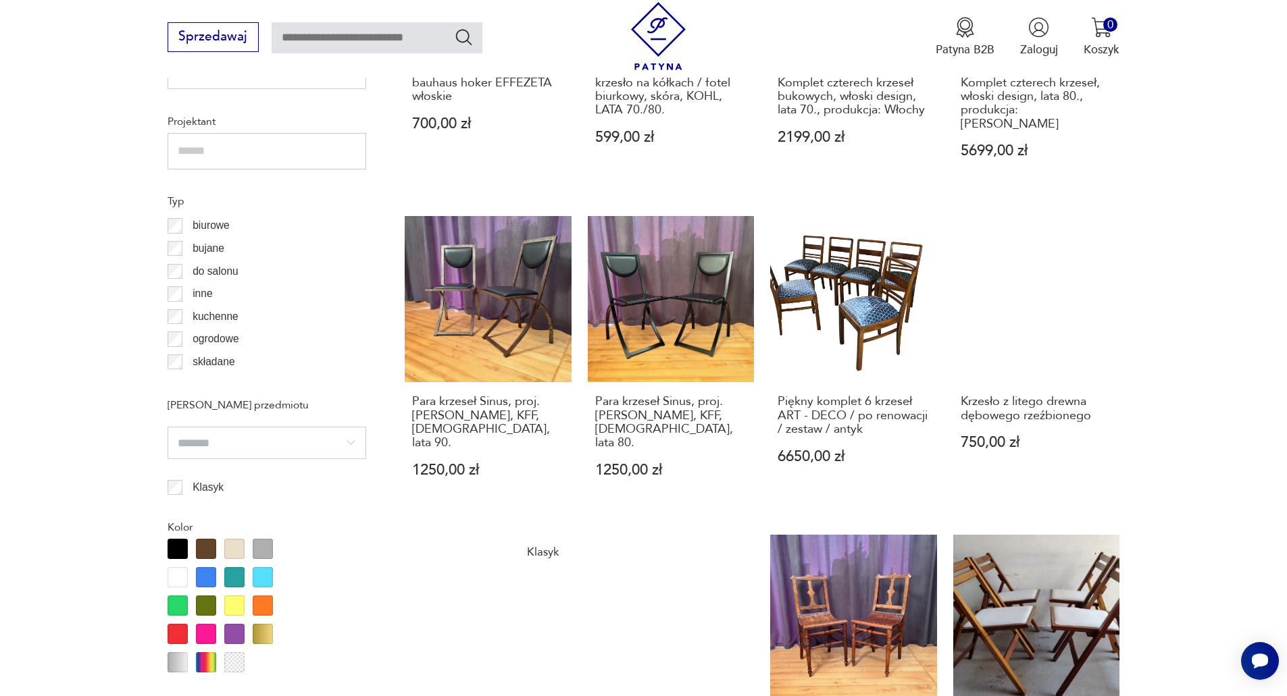
scroll to position [1396, 0]
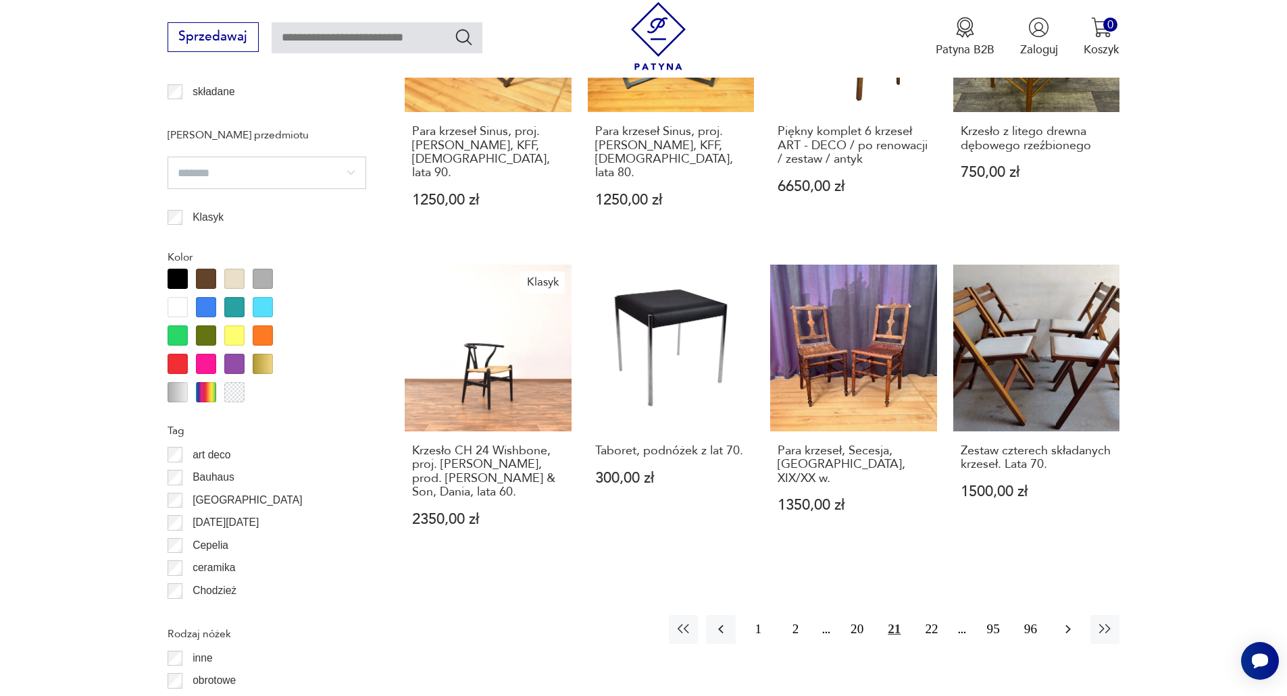
click at [1066, 621] on icon "button" at bounding box center [1068, 629] width 16 height 16
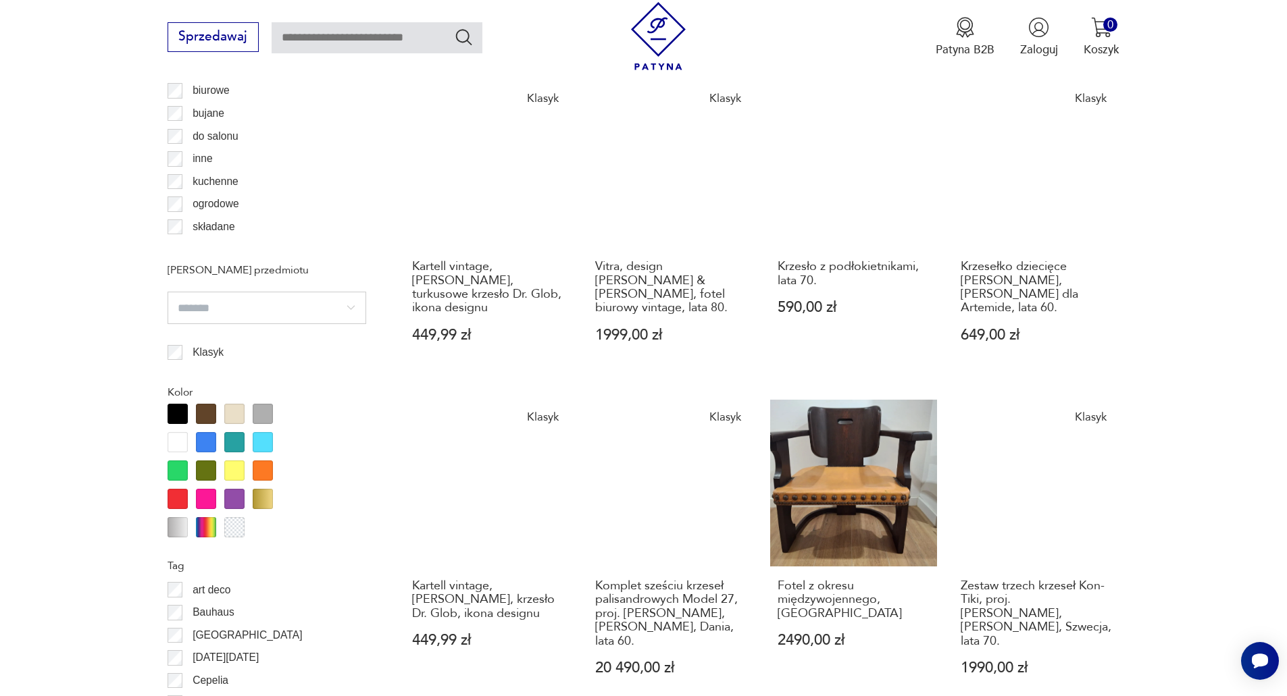
scroll to position [1598, 0]
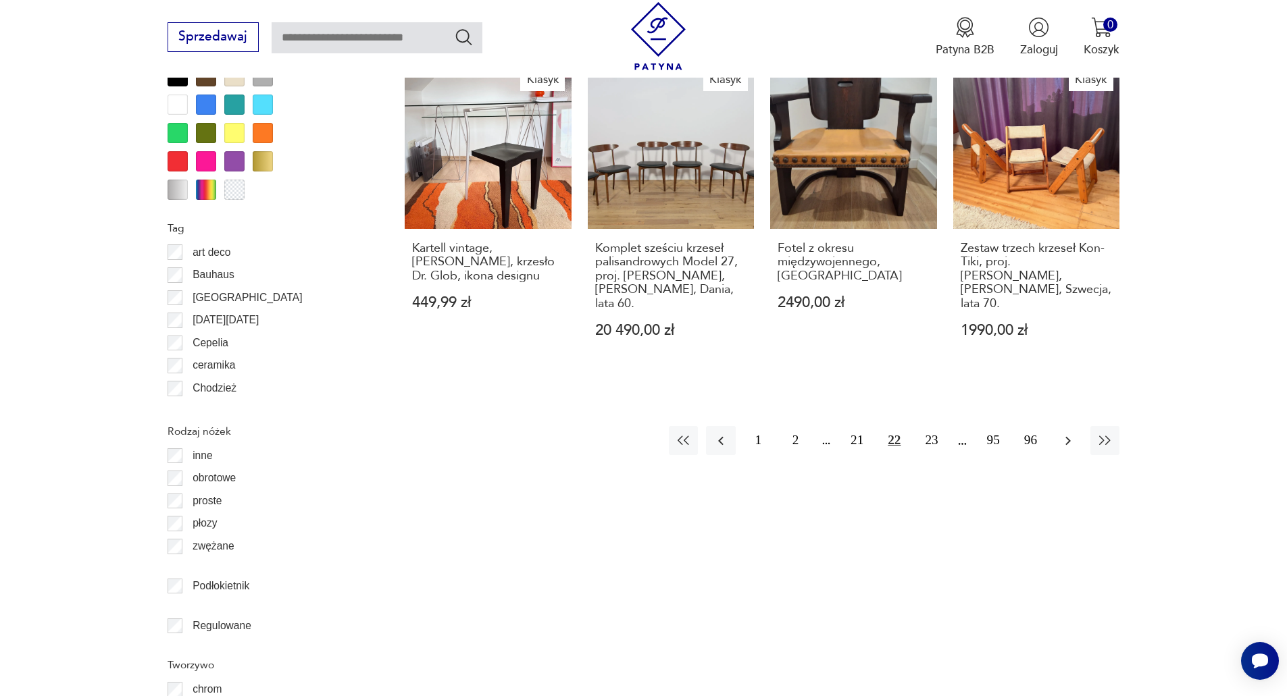
click at [1070, 433] on icon "button" at bounding box center [1068, 441] width 16 height 16
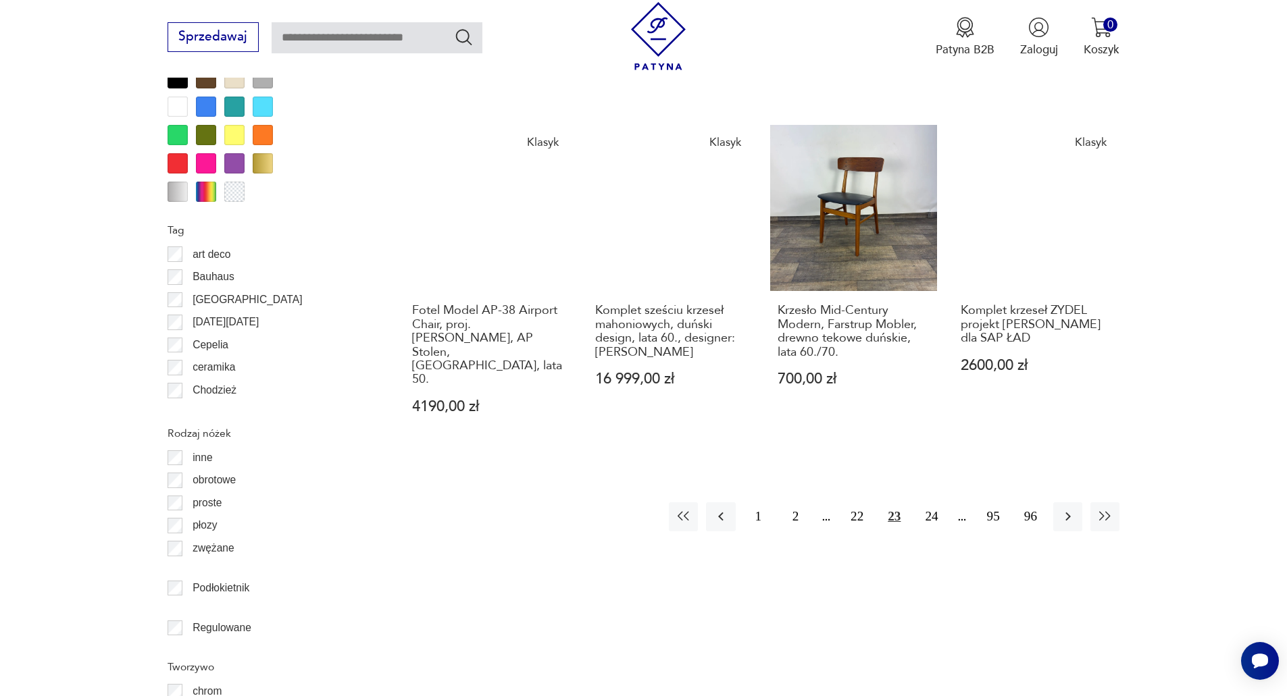
scroll to position [1598, 0]
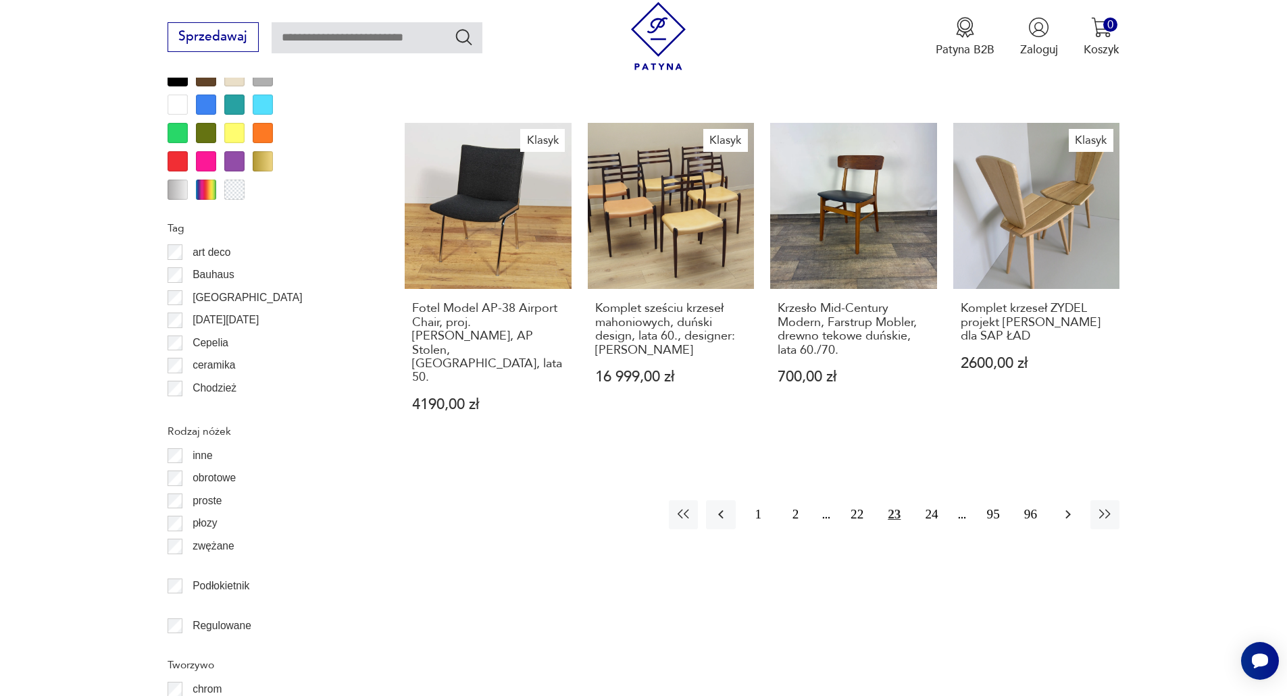
click at [1067, 507] on icon "button" at bounding box center [1068, 515] width 16 height 16
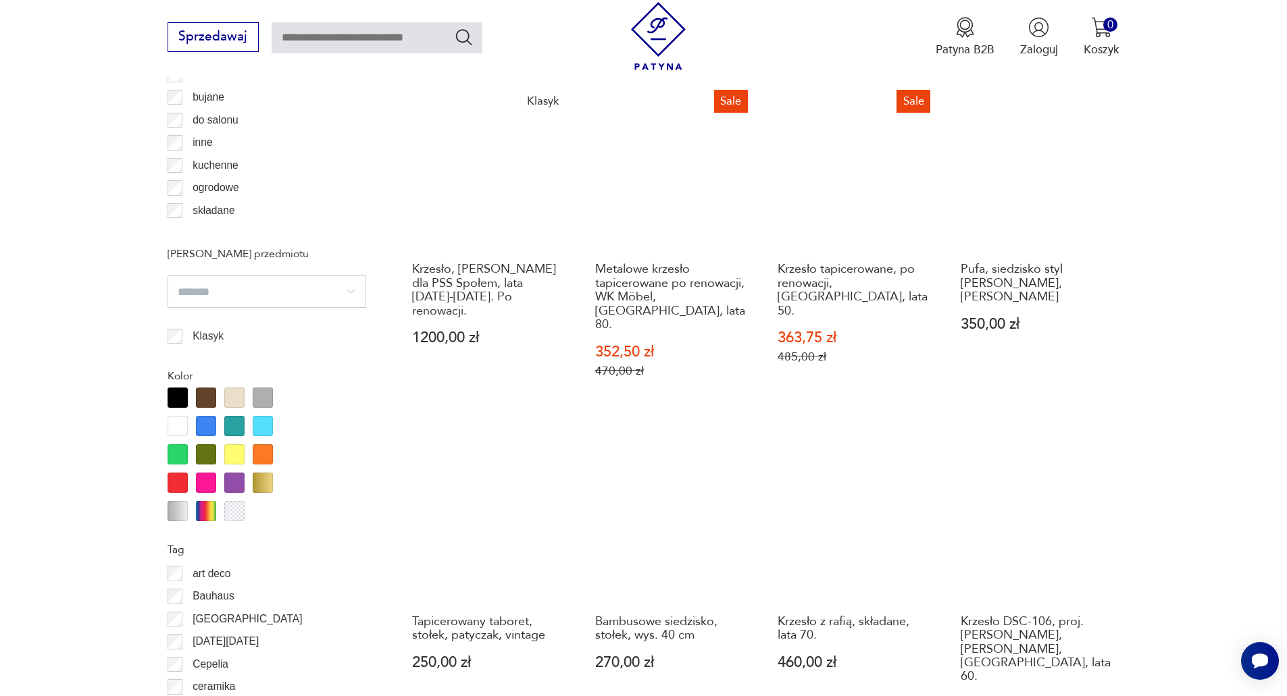
scroll to position [1396, 0]
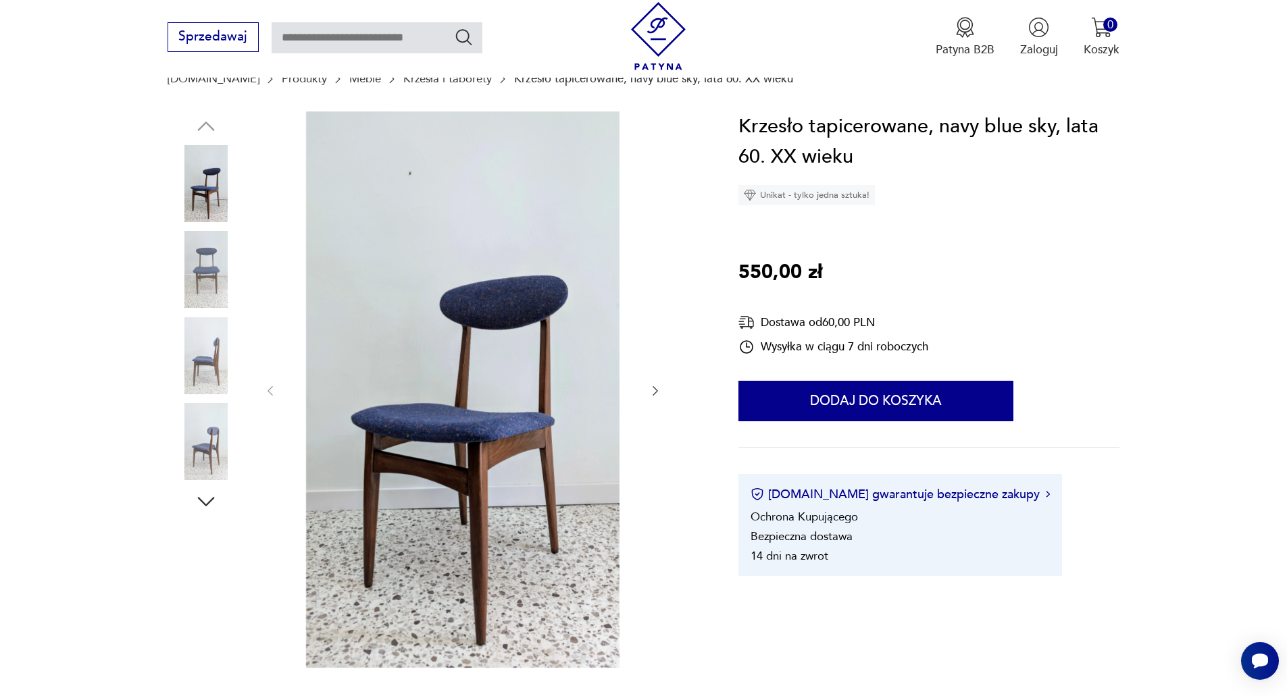
click at [201, 259] on img at bounding box center [206, 269] width 77 height 77
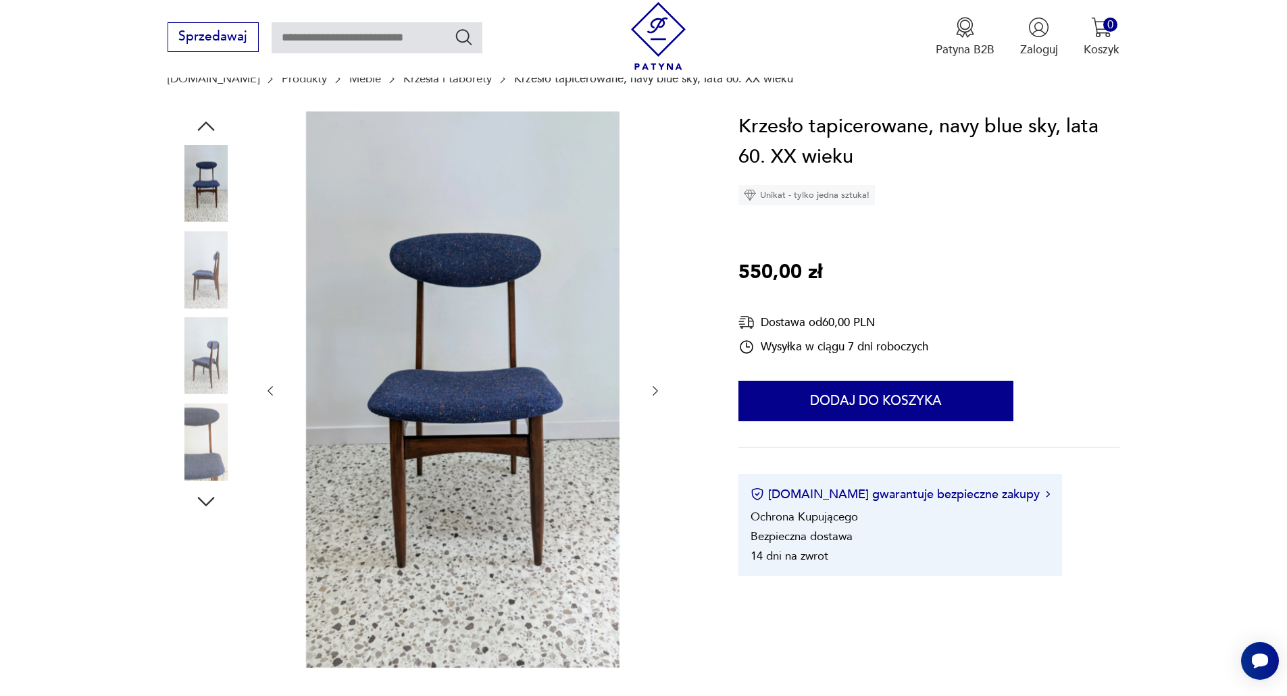
click at [209, 320] on img at bounding box center [206, 355] width 77 height 77
